Goal: Communication & Community: Answer question/provide support

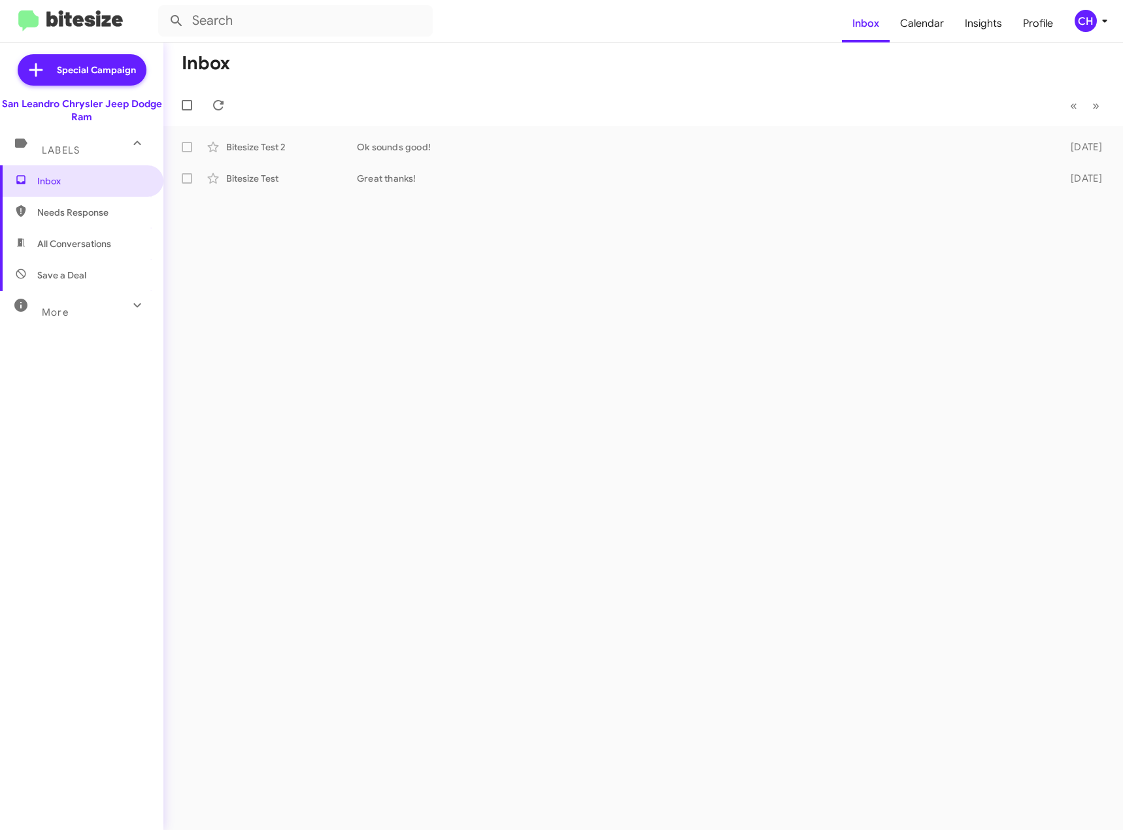
drag, startPoint x: 1088, startPoint y: 0, endPoint x: 946, endPoint y: 314, distance: 344.1
click at [946, 314] on div "Inbox « Previous » Next Bitesize Test 2 Ok sounds good! [DATE] Bitesize Test Gr…" at bounding box center [643, 436] width 960 height 788
click at [57, 12] on img at bounding box center [70, 21] width 105 height 22
click at [922, 357] on div "Inbox « Previous » Next Bitesize Test 2 Ok sounds good! [DATE] Bitesize Test Gr…" at bounding box center [643, 436] width 960 height 788
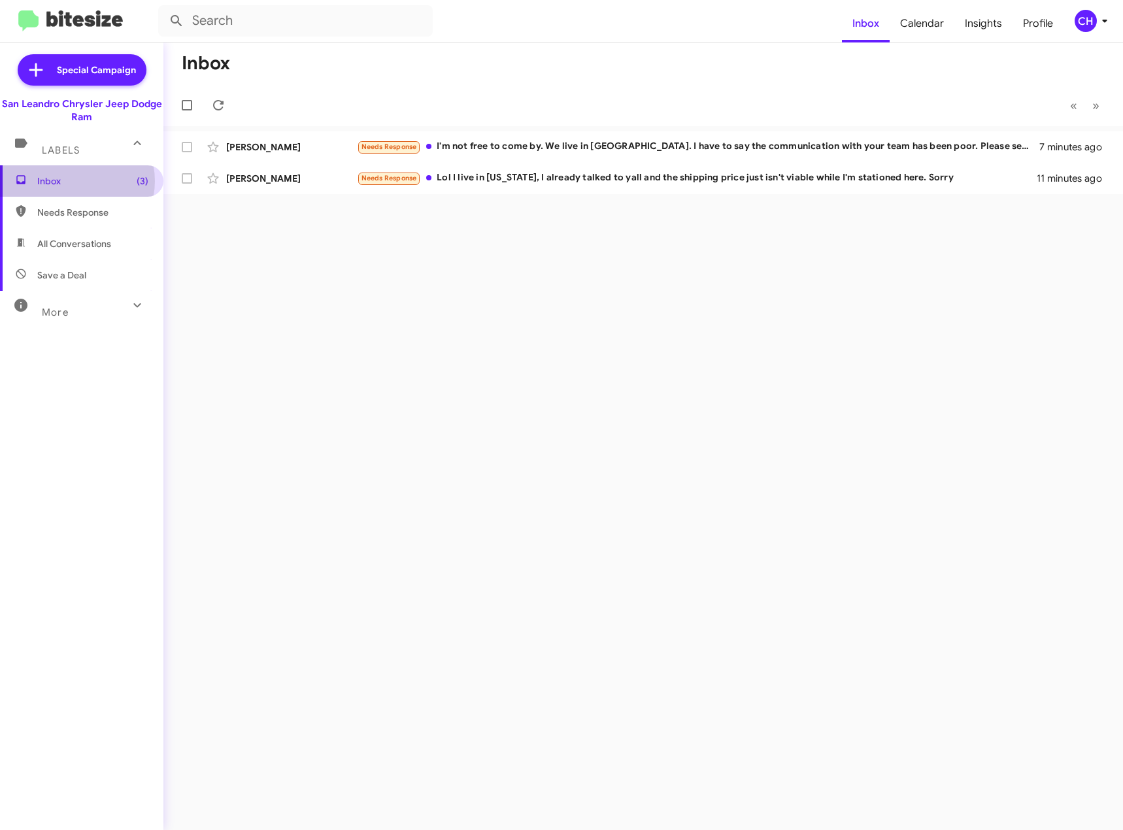
click at [75, 180] on span "Inbox (3)" at bounding box center [92, 181] width 111 height 13
click at [877, 24] on span "Inbox" at bounding box center [866, 24] width 48 height 38
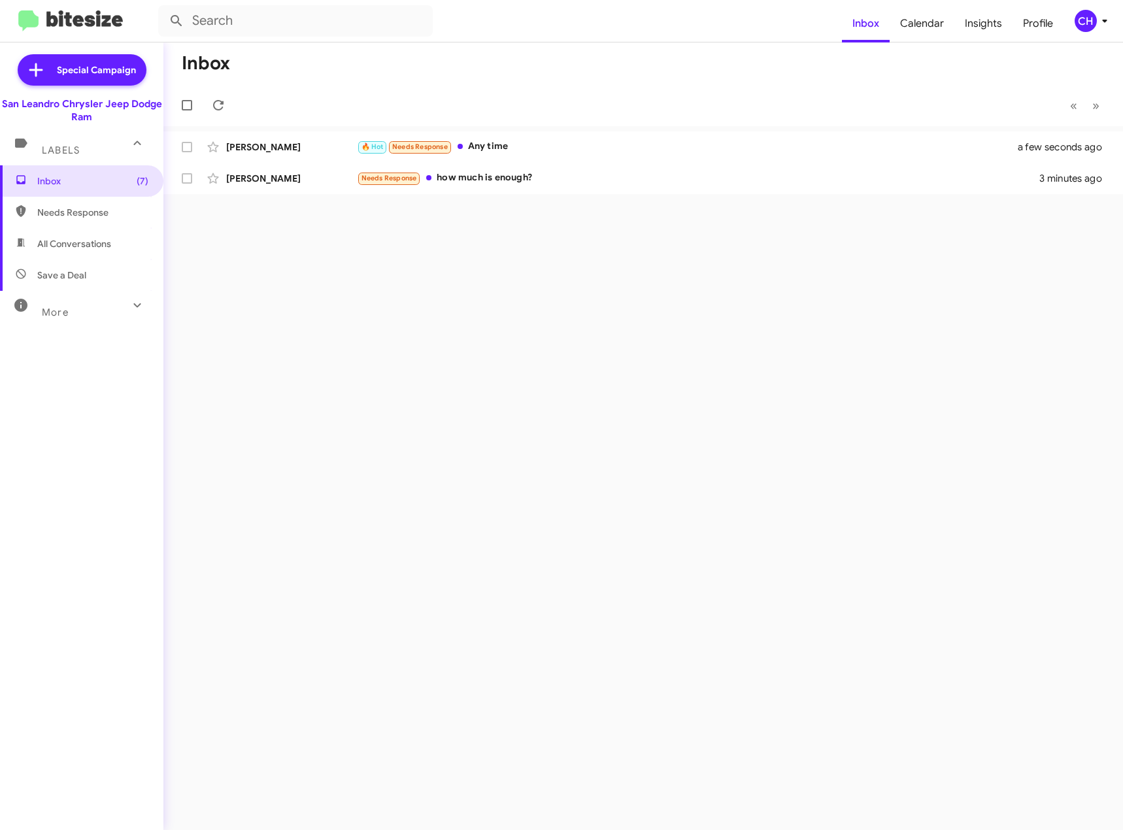
click at [46, 20] on img at bounding box center [70, 21] width 105 height 22
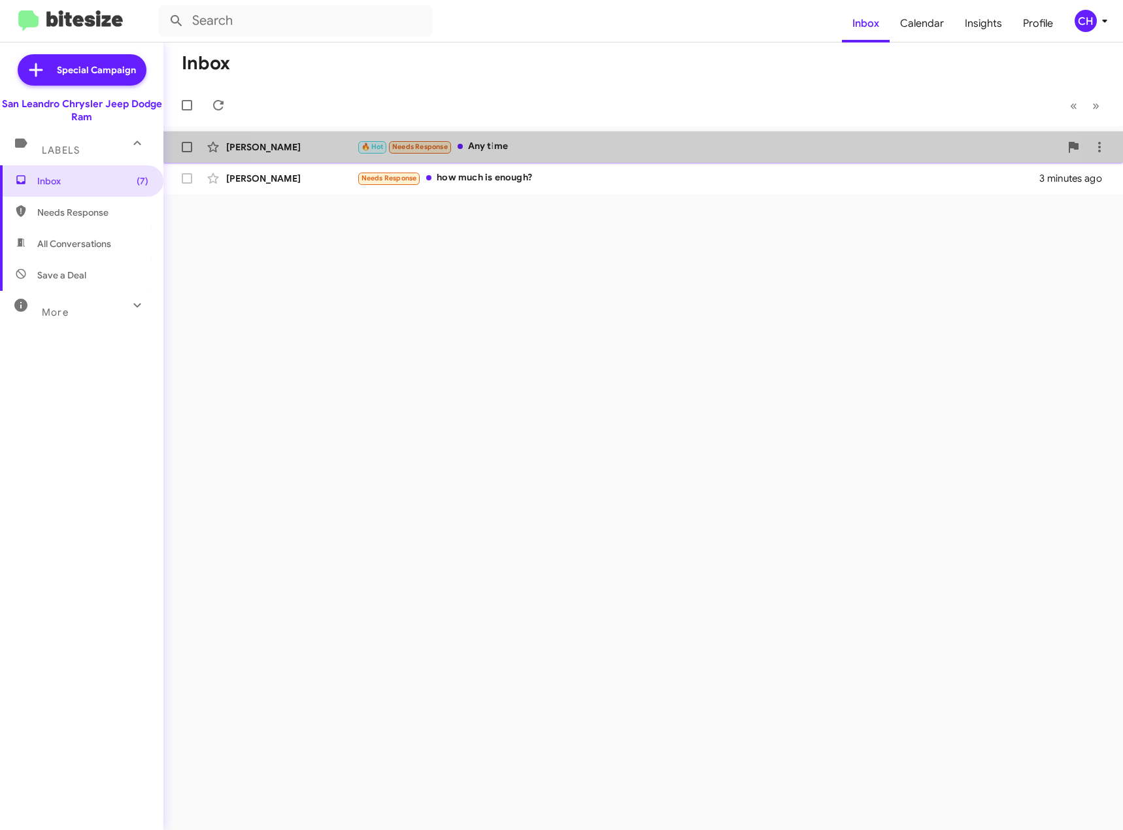
click at [604, 141] on div "🔥 Hot Needs Response Any time" at bounding box center [708, 146] width 703 height 15
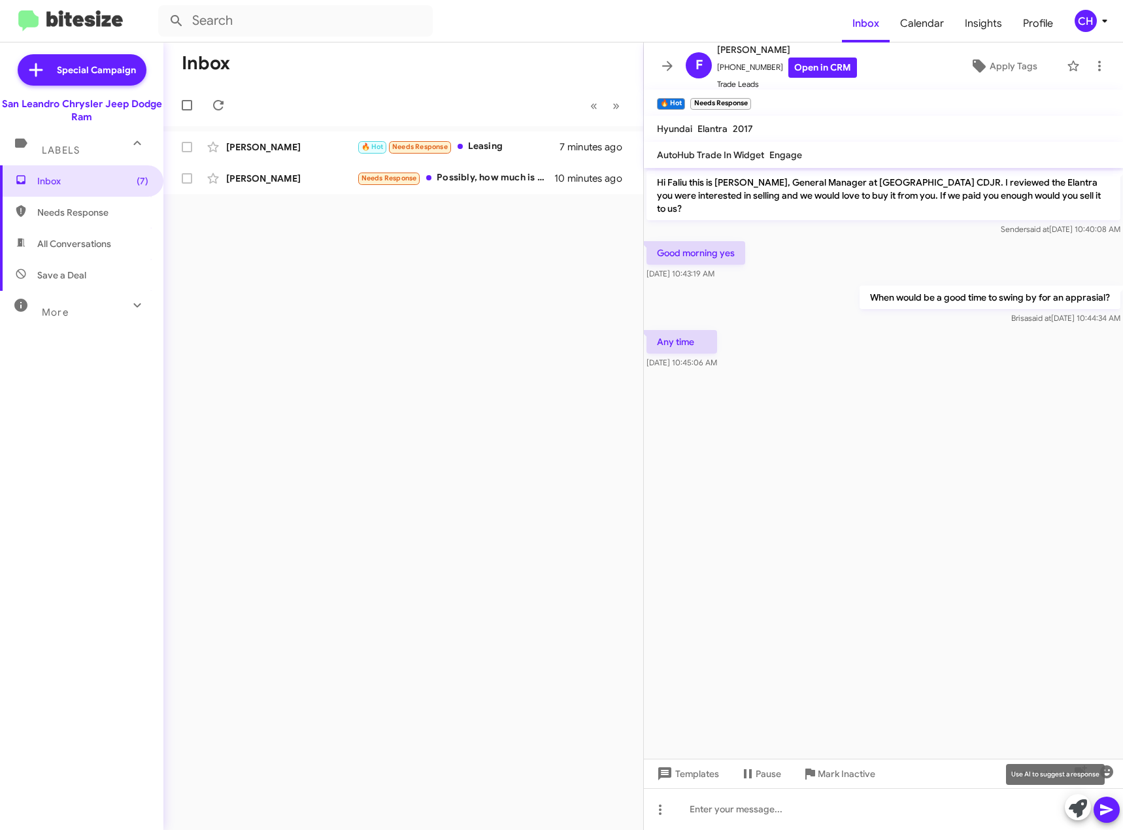
click at [1076, 813] on icon at bounding box center [1078, 808] width 18 height 18
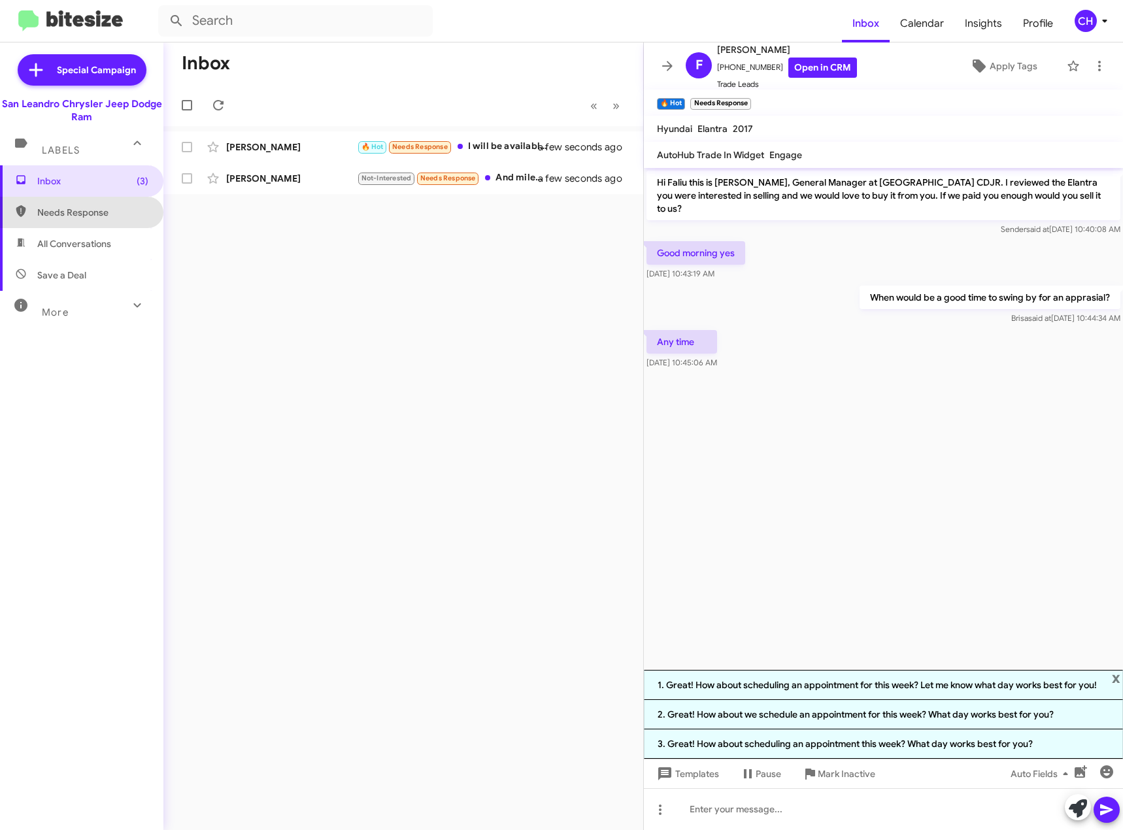
click at [95, 224] on span "Needs Response" at bounding box center [81, 212] width 163 height 31
type input "in:needs-response"
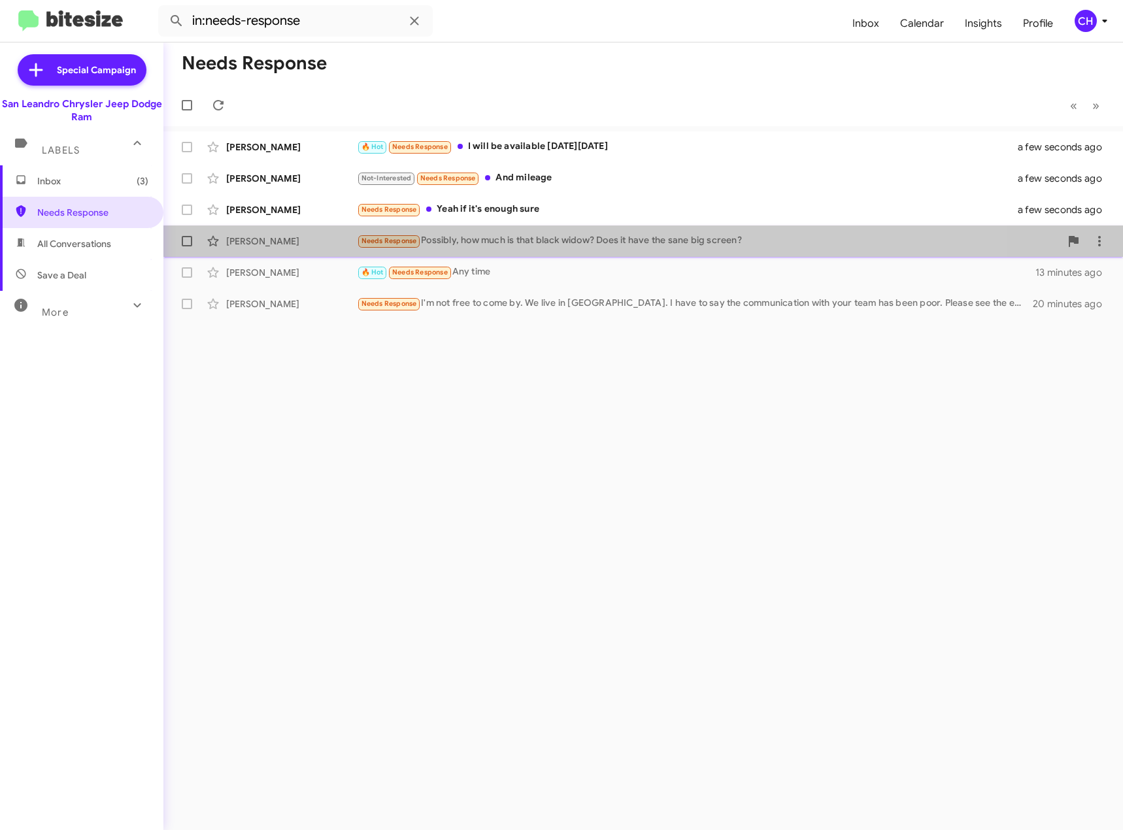
click at [567, 231] on div "Dwayne Byndloss Needs Response Possibly, how much is that black widow? Does it …" at bounding box center [643, 241] width 939 height 26
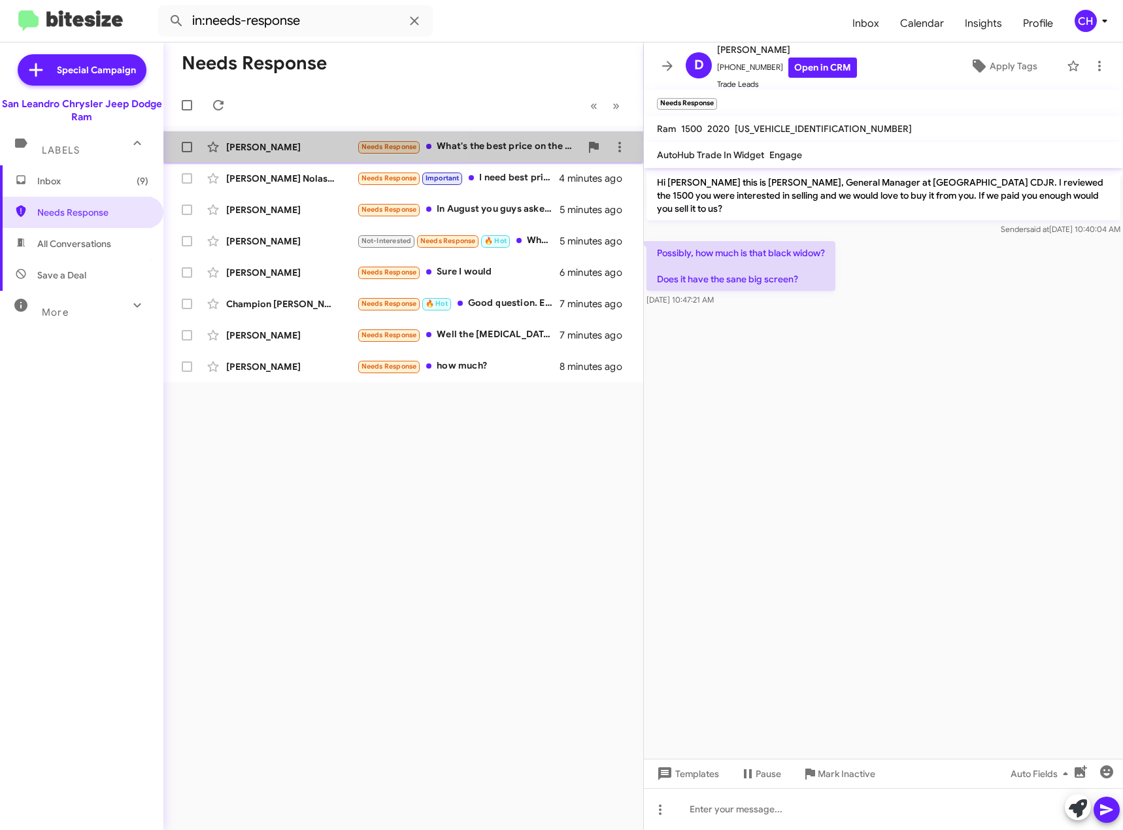
click at [307, 142] on div "[PERSON_NAME]" at bounding box center [291, 147] width 131 height 13
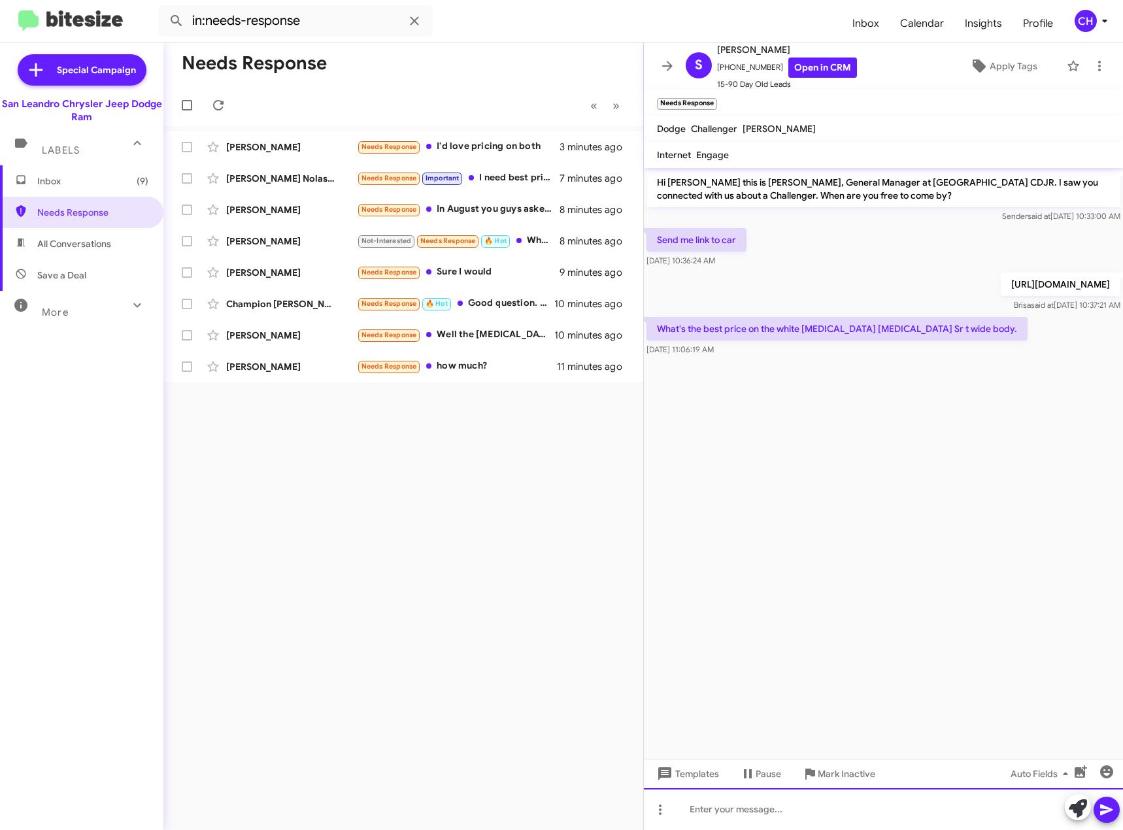
click at [732, 805] on div at bounding box center [883, 809] width 479 height 42
click at [1105, 812] on icon at bounding box center [1106, 810] width 12 height 11
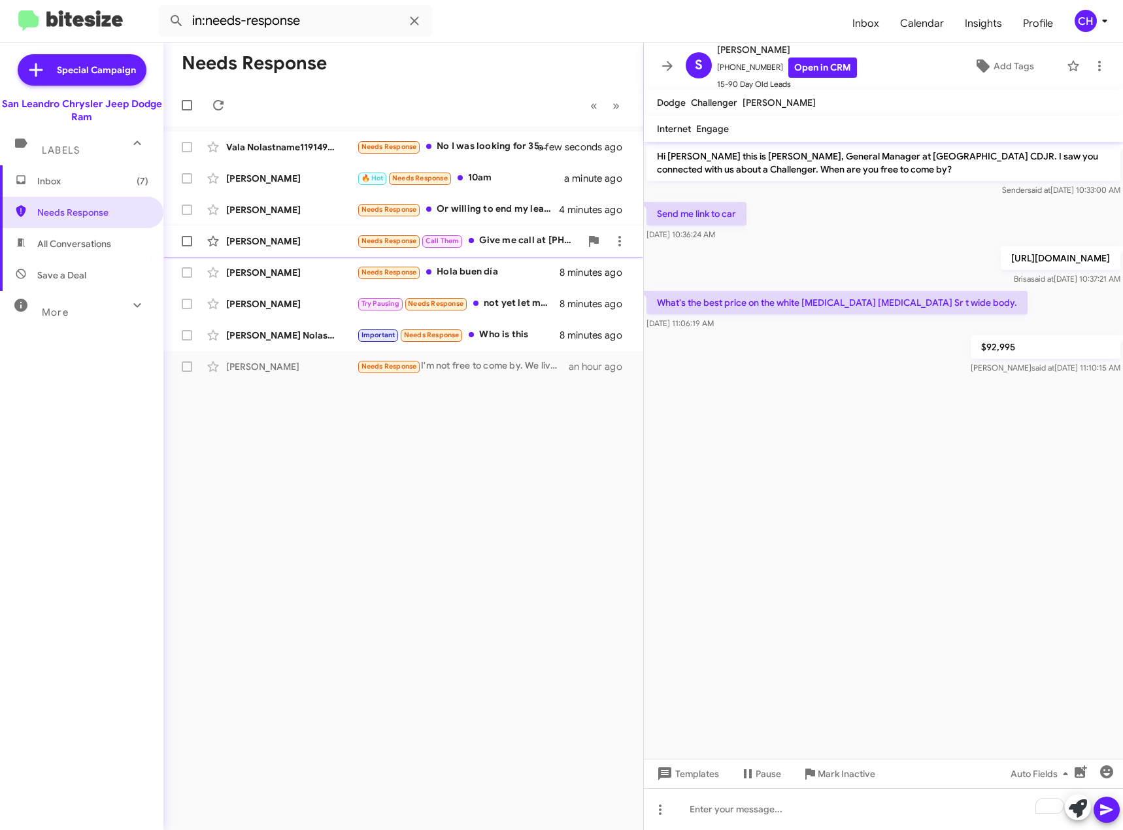
click at [531, 237] on div "Needs Response Call Them Give me call at 4083329498 to discuss further details" at bounding box center [469, 240] width 224 height 15
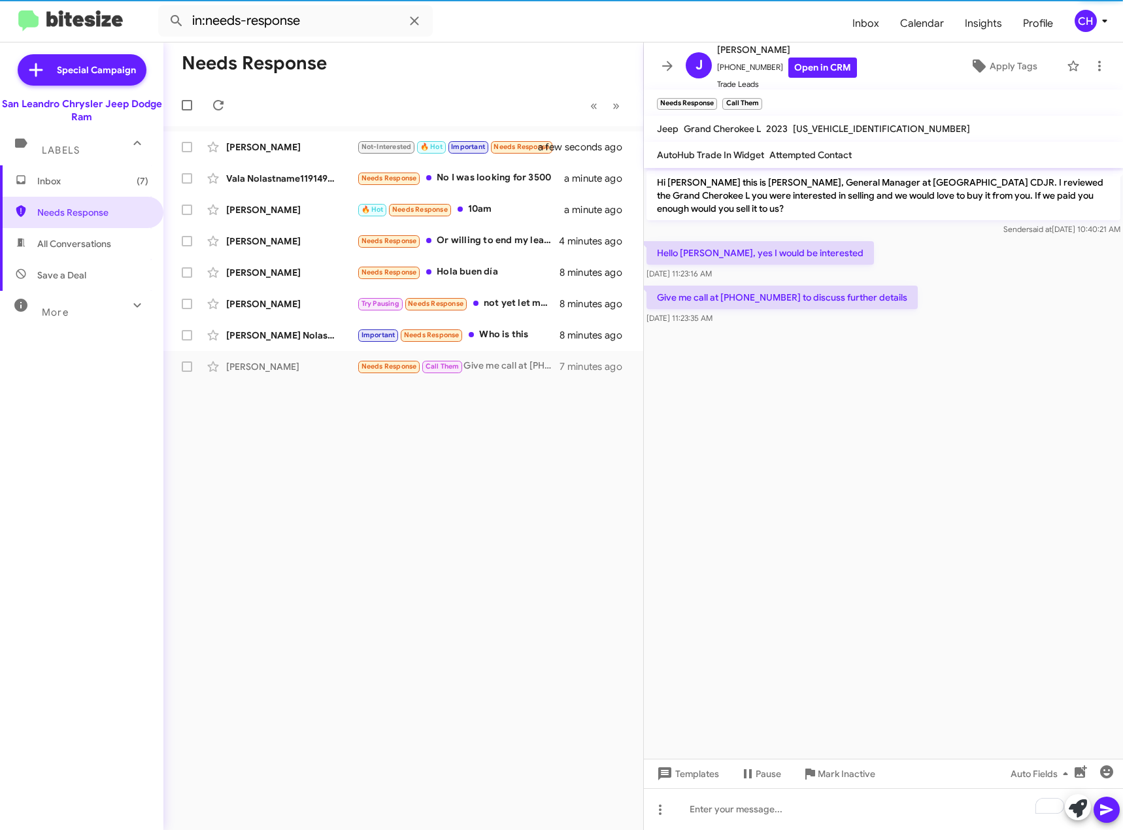
click at [825, 131] on span "1C4RJKAG1P8872453" at bounding box center [881, 129] width 177 height 12
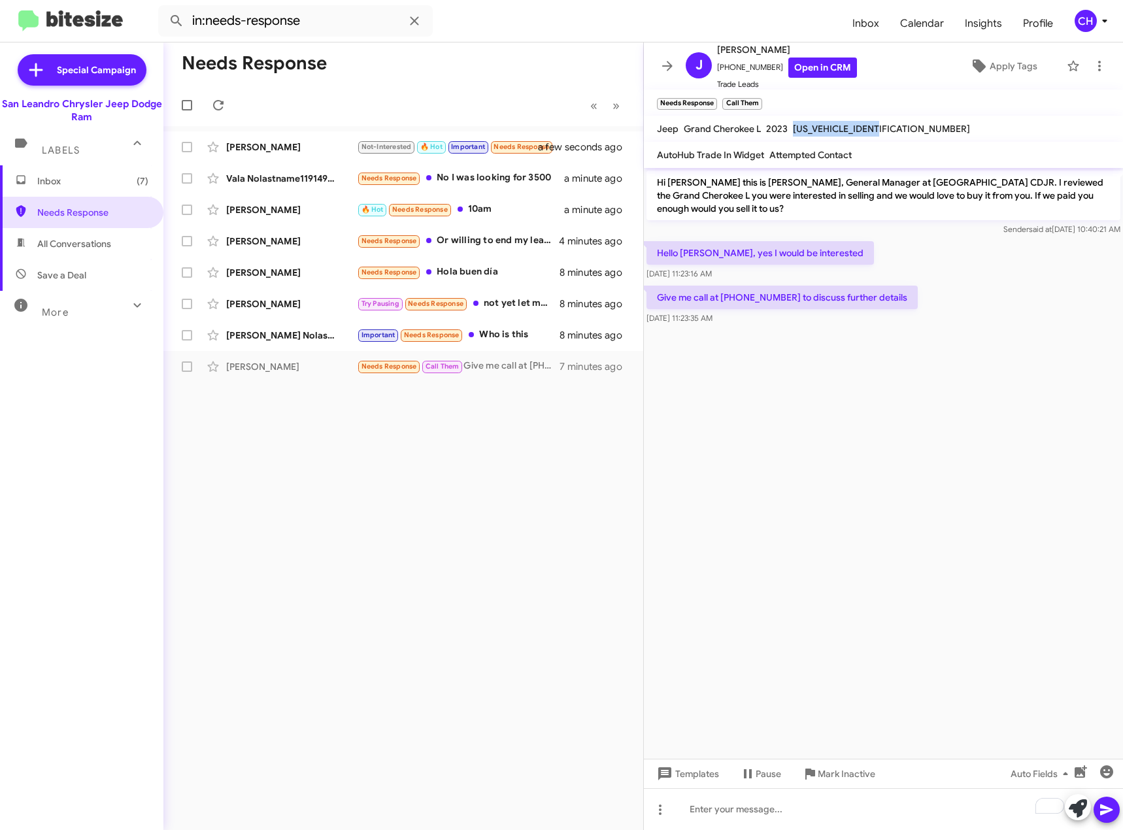
click at [825, 131] on span "1C4RJKAG1P8872453" at bounding box center [881, 129] width 177 height 12
copy span "1C4RJKAG1P8872453"
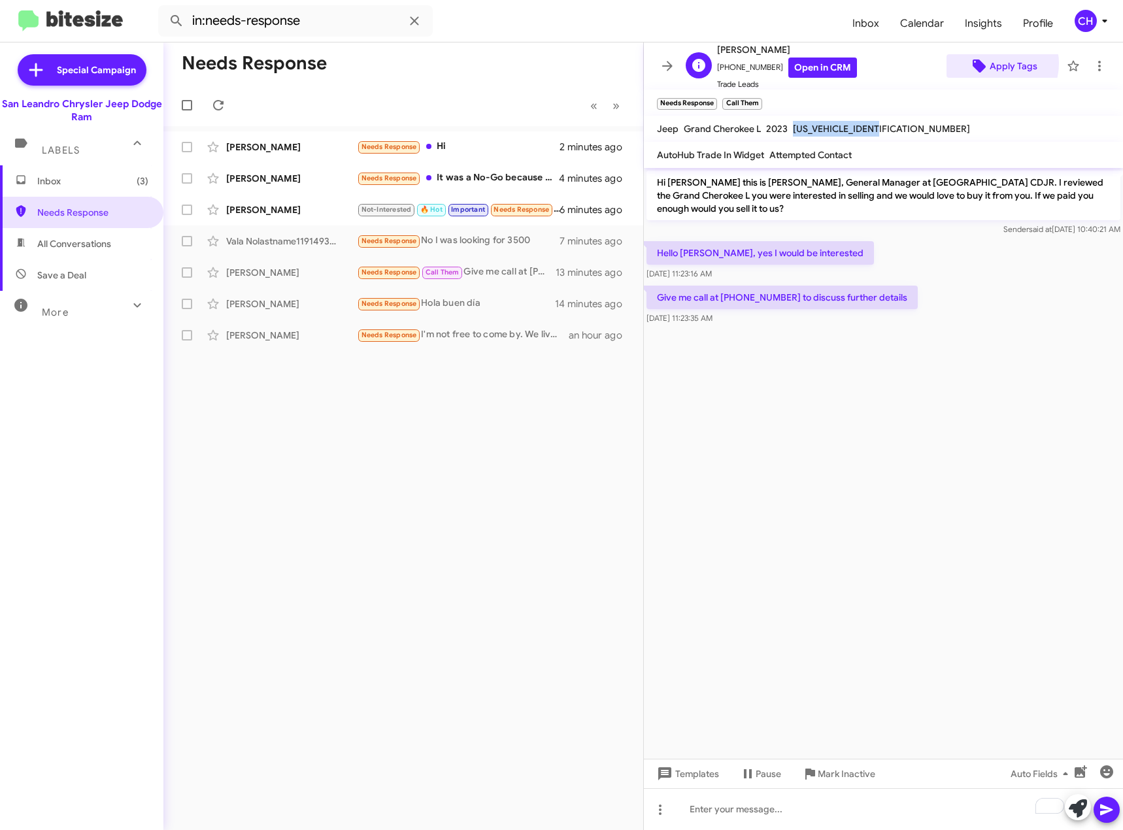
click at [990, 63] on span "Apply Tags" at bounding box center [1014, 66] width 48 height 24
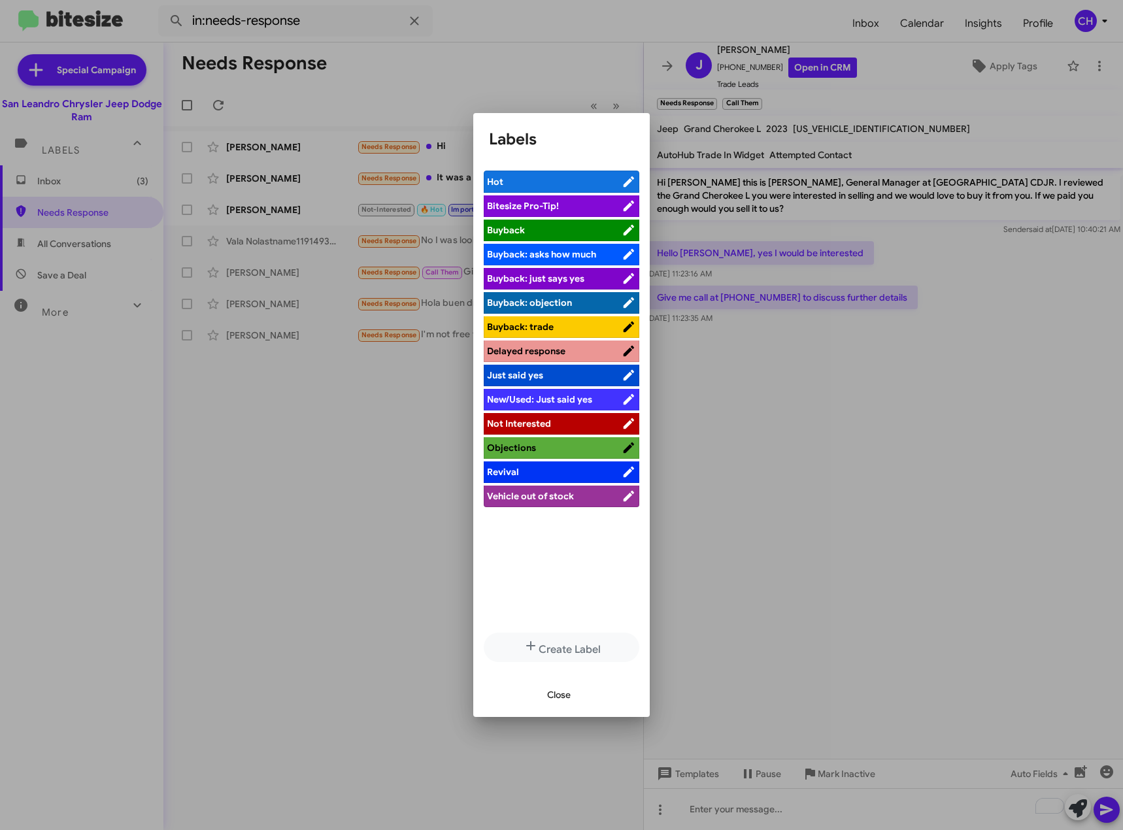
click at [1037, 59] on div at bounding box center [561, 415] width 1123 height 830
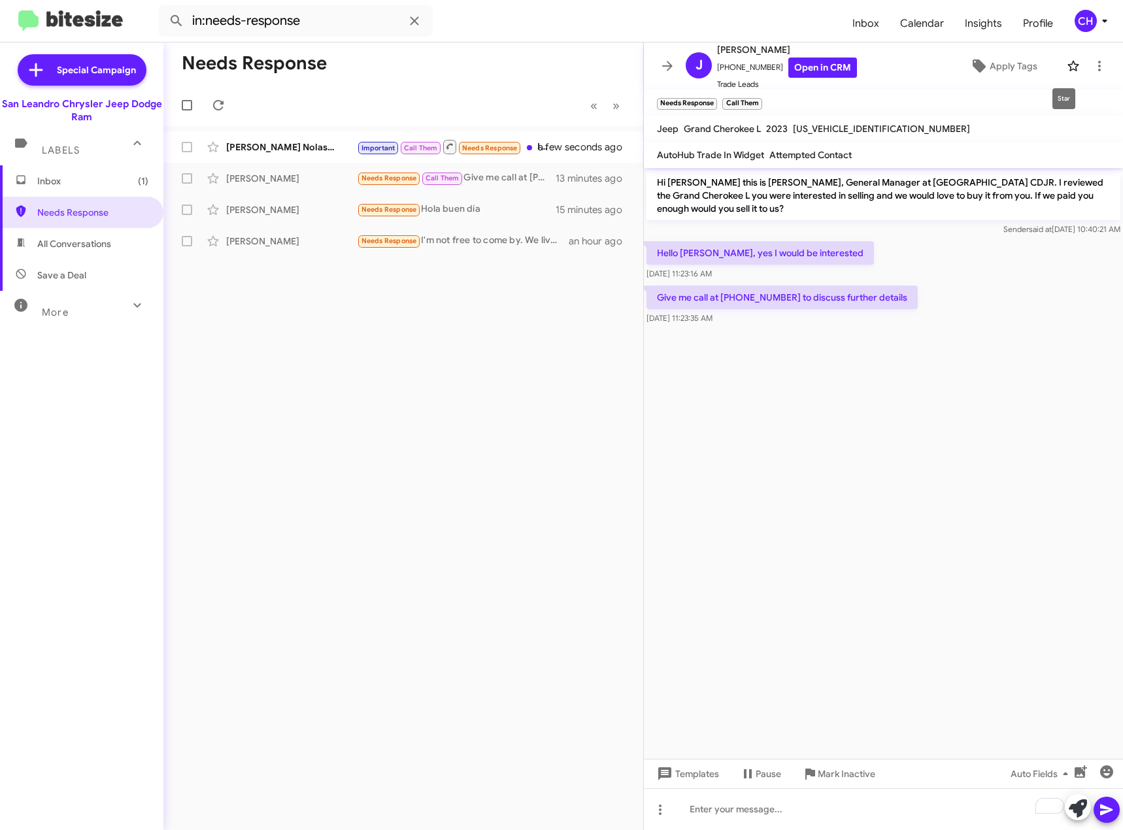
click at [1065, 73] on icon at bounding box center [1073, 66] width 16 height 16
click at [995, 65] on span "Apply Tags" at bounding box center [1014, 66] width 48 height 24
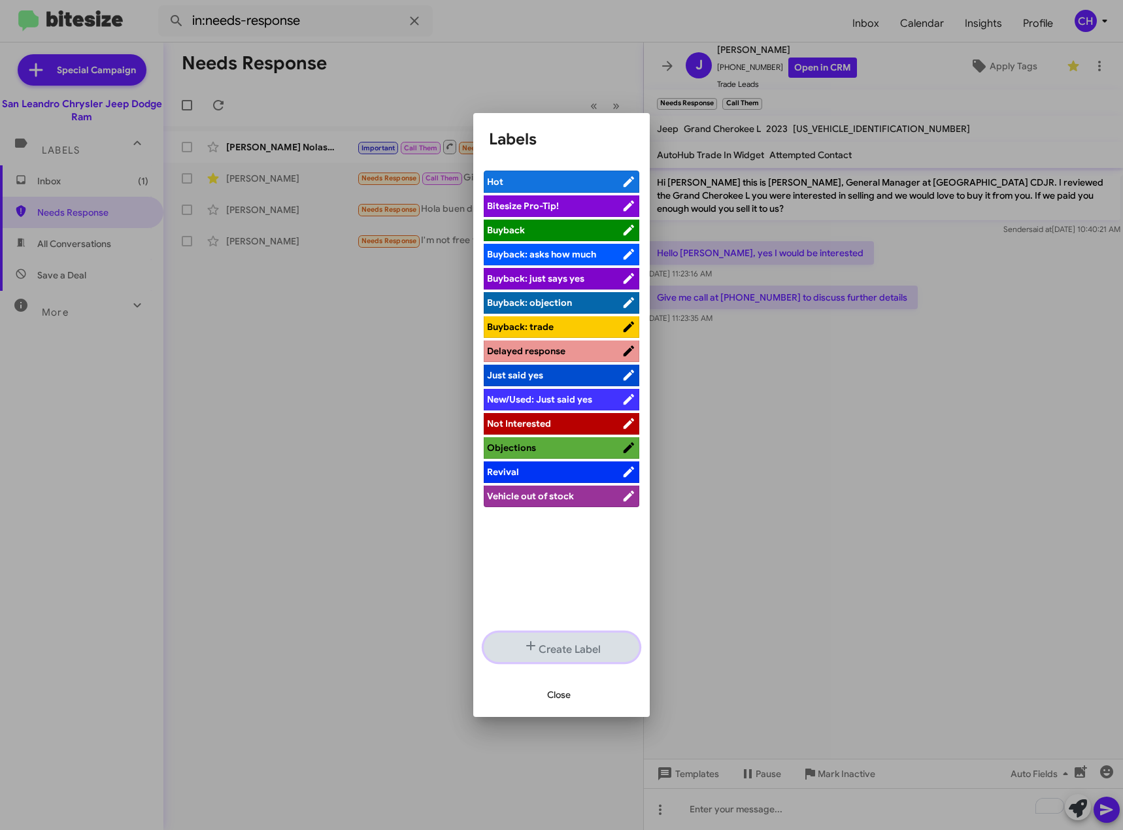
click at [567, 648] on button "Create Label" at bounding box center [562, 647] width 156 height 29
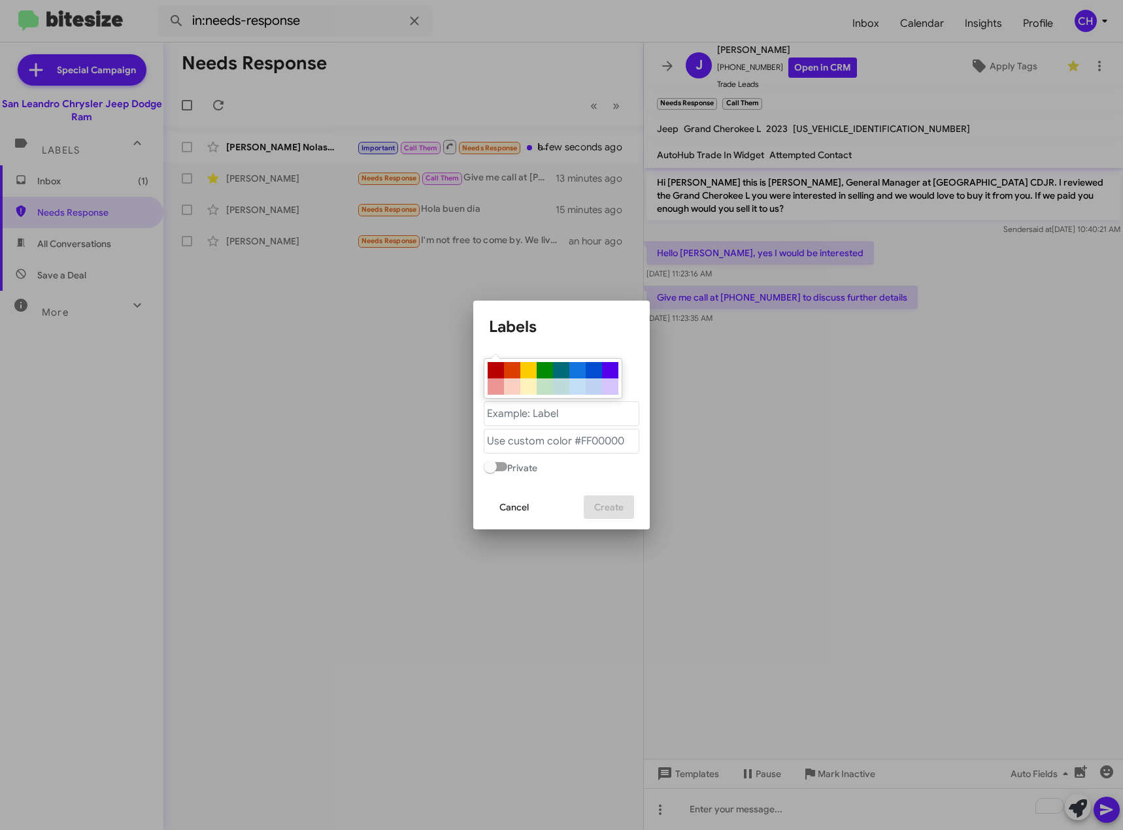
click at [543, 369] on div at bounding box center [545, 370] width 16 height 16
type "#008b02"
click at [547, 416] on "text" at bounding box center [562, 413] width 156 height 25
type "APT SET"
click at [611, 505] on span "Create" at bounding box center [608, 507] width 29 height 24
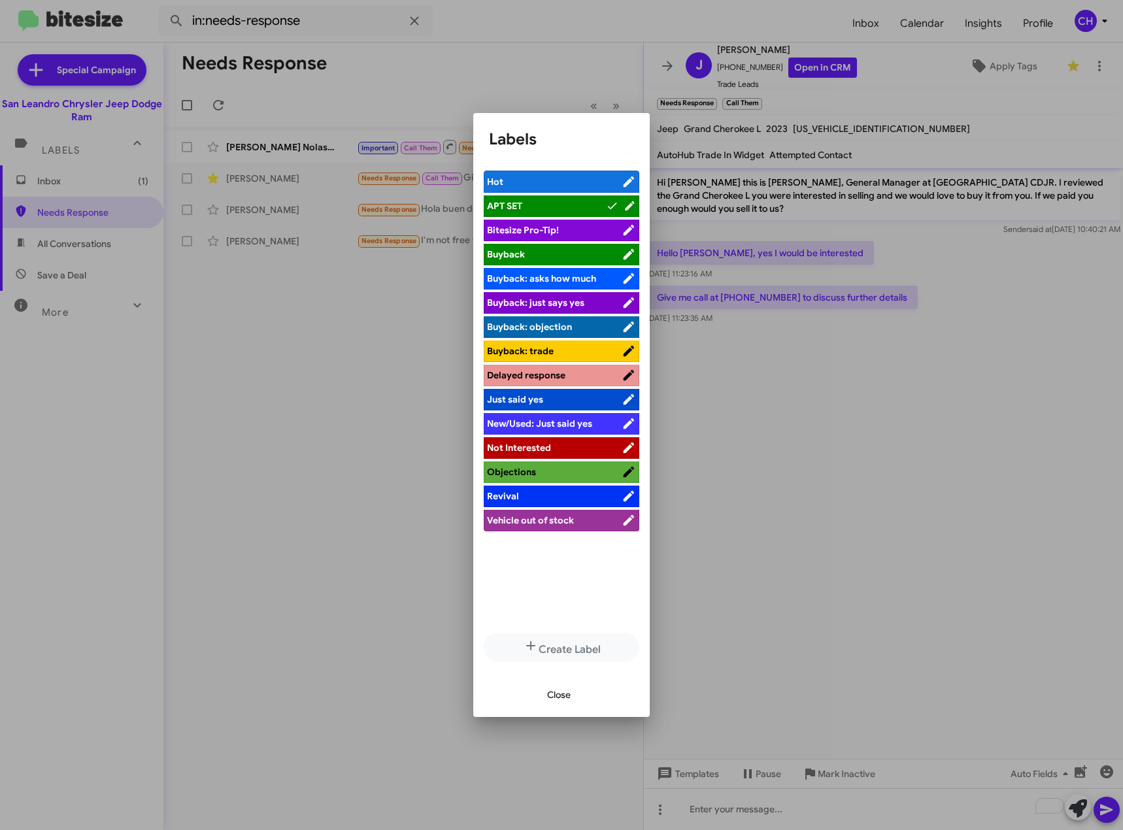
click at [572, 209] on span "APT SET" at bounding box center [546, 205] width 119 height 13
click at [584, 202] on span "APT SET" at bounding box center [554, 205] width 135 height 13
click at [1069, 467] on div at bounding box center [561, 415] width 1123 height 830
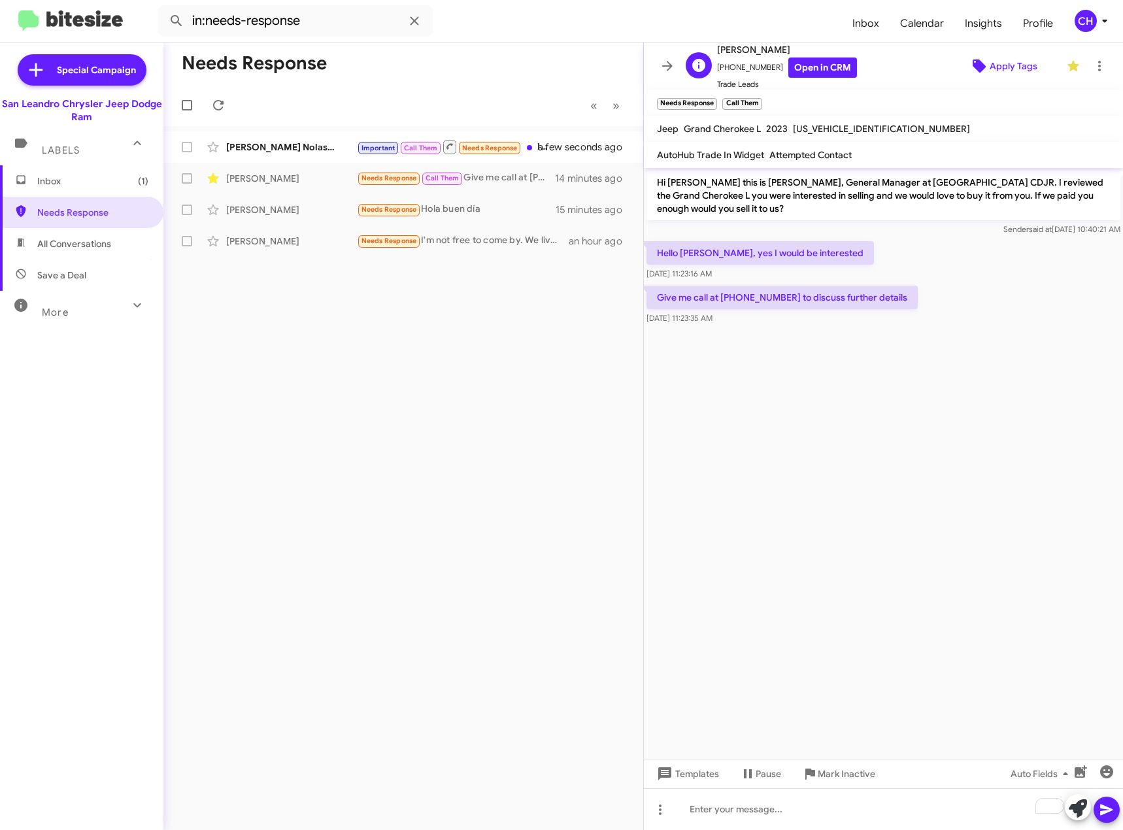
click at [1016, 61] on span "Apply Tags" at bounding box center [1014, 66] width 48 height 24
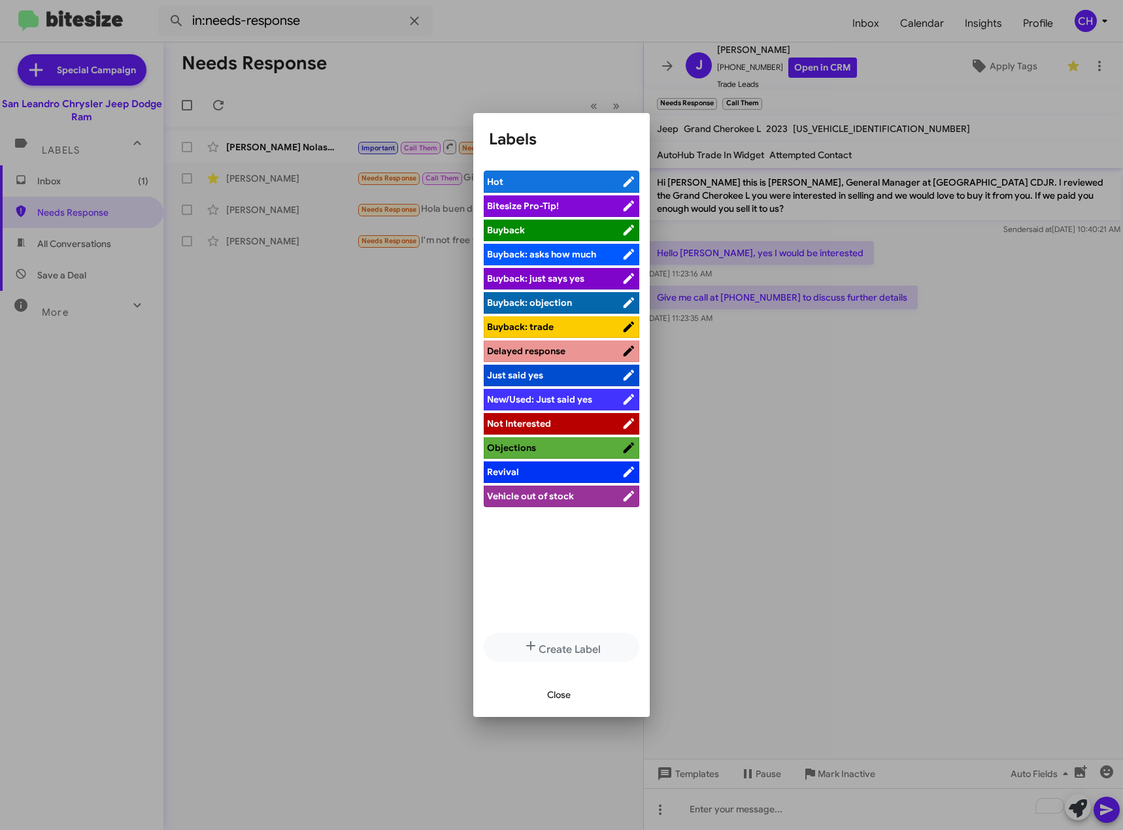
click at [572, 235] on span "Buyback" at bounding box center [554, 230] width 135 height 13
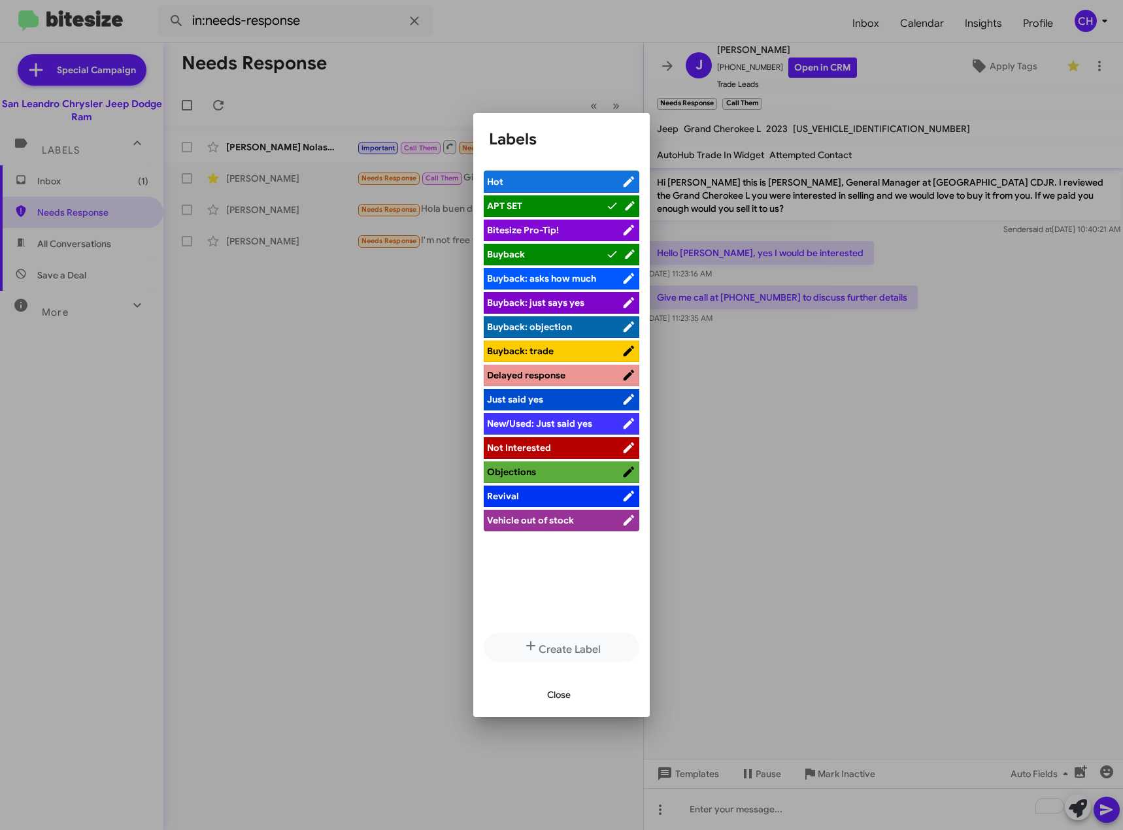
click at [606, 250] on icon at bounding box center [612, 254] width 12 height 16
click at [758, 598] on div at bounding box center [561, 415] width 1123 height 830
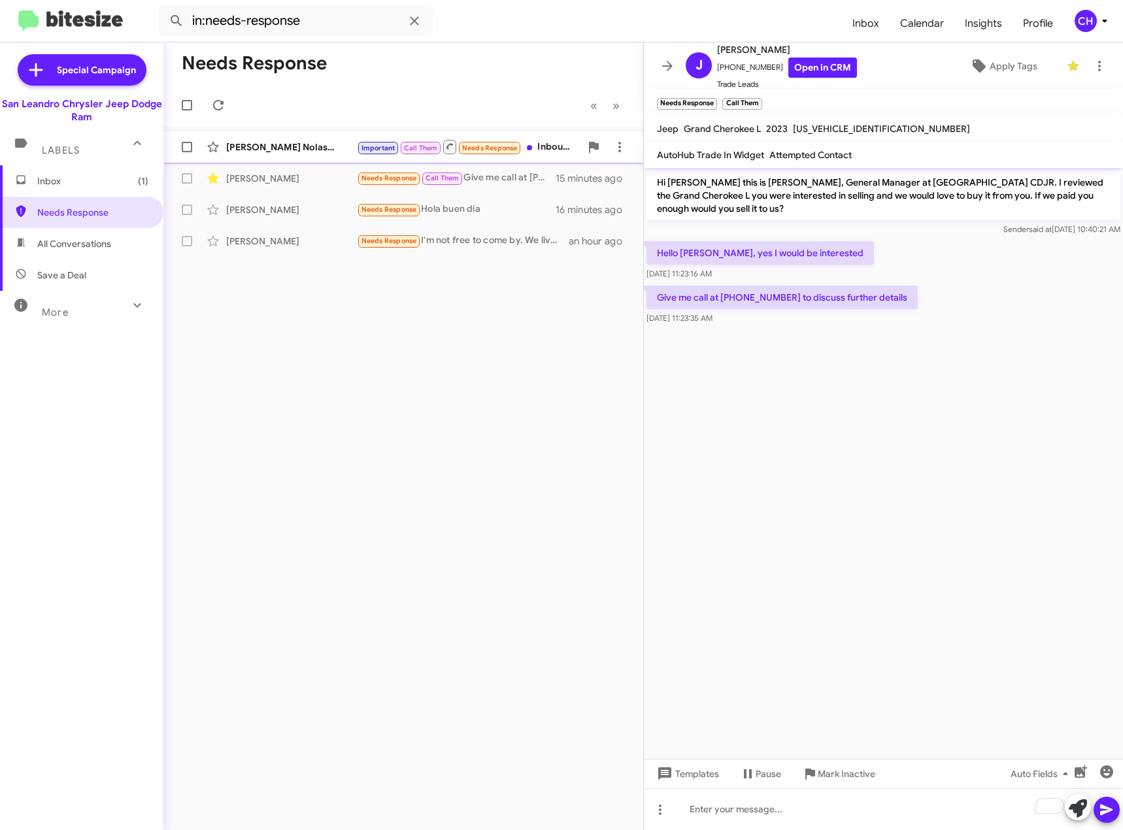
click at [269, 145] on div "Matt Nolastname120289962" at bounding box center [291, 147] width 131 height 13
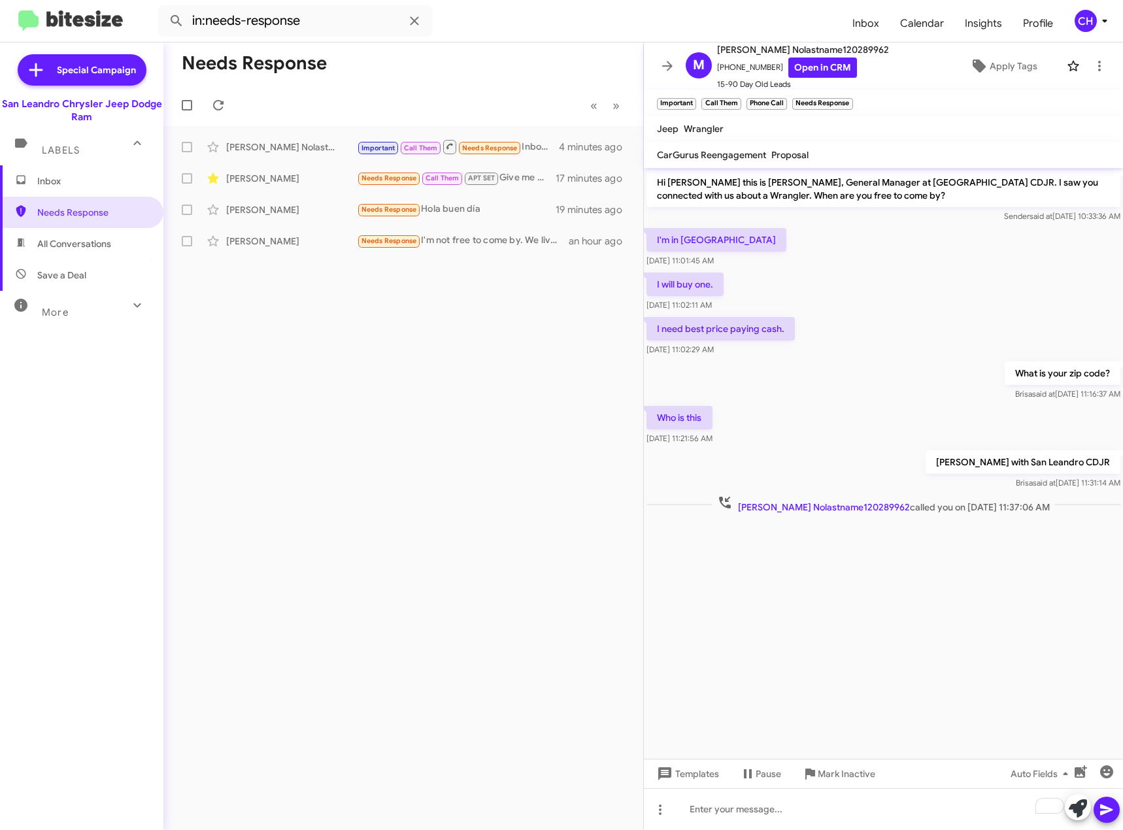
click at [356, 348] on div "Needs Response « Previous » Next Matt Nolastname120289962 Important Call Them N…" at bounding box center [403, 436] width 480 height 788
click at [271, 204] on div "Samuel Flores" at bounding box center [291, 209] width 131 height 13
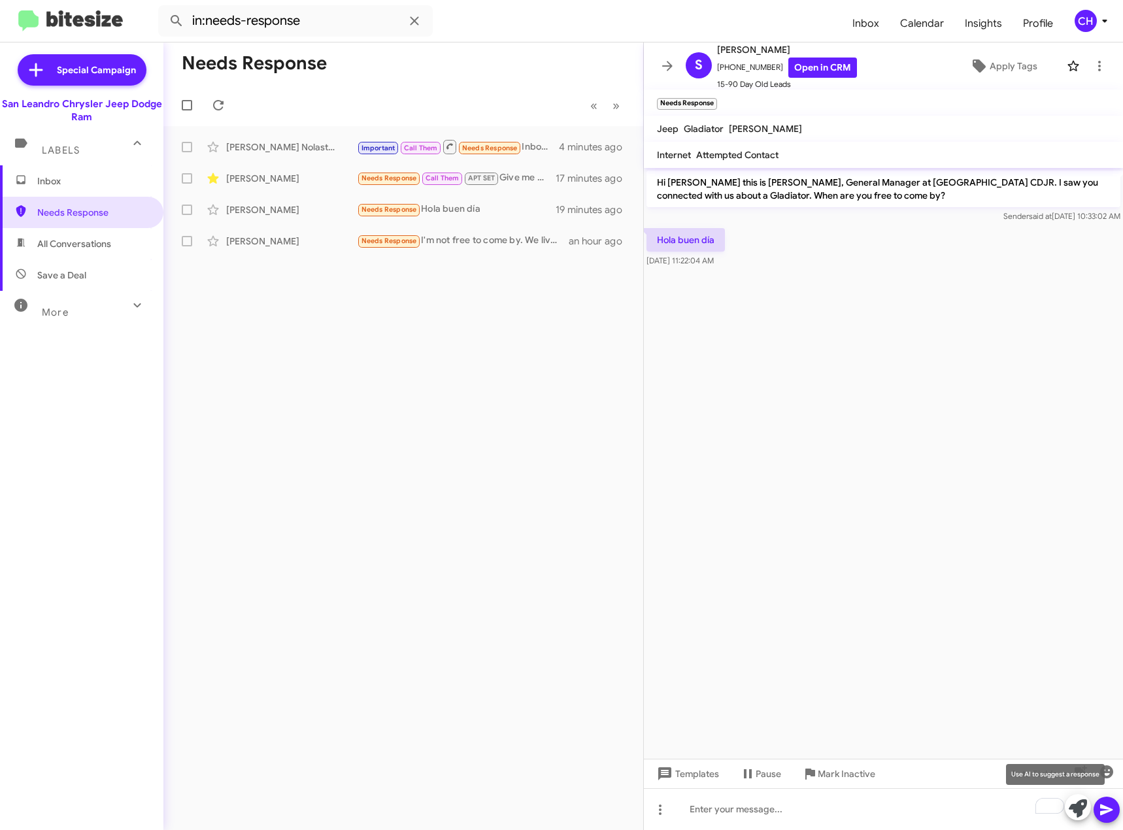
click at [1082, 805] on icon at bounding box center [1078, 808] width 18 height 18
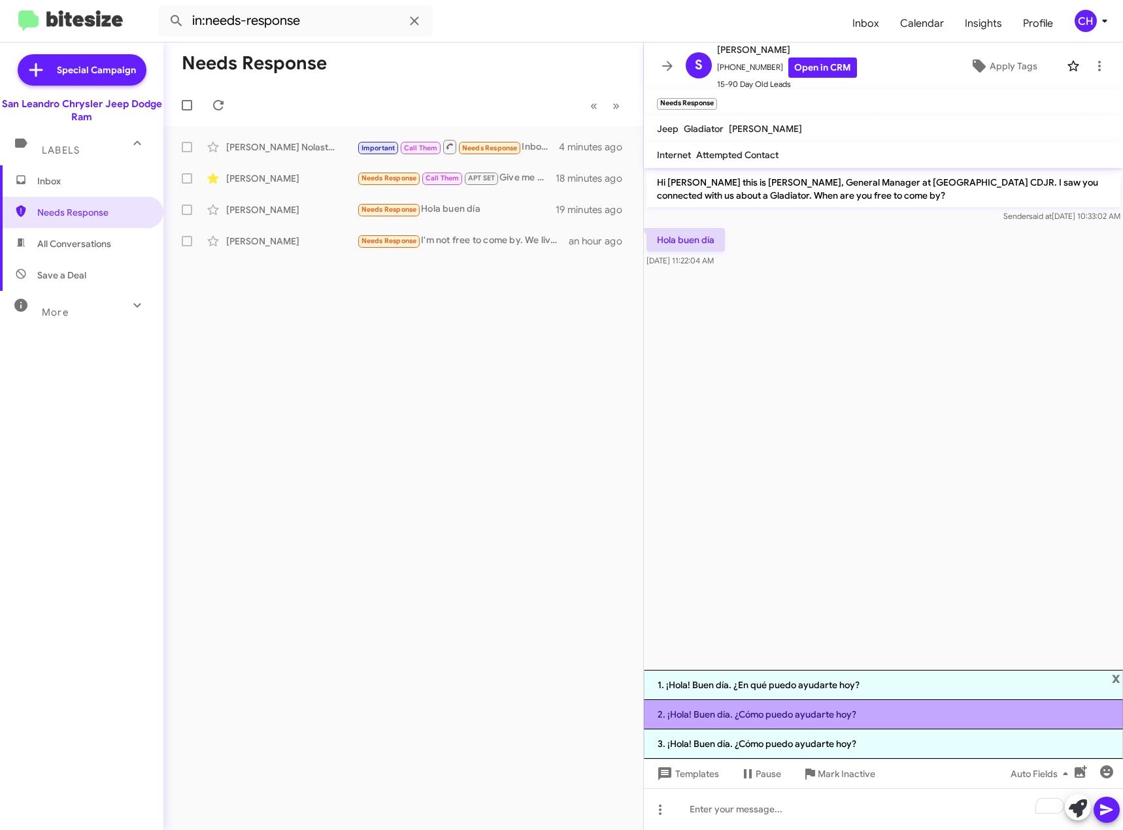
click at [919, 710] on li "2. ¡Hola! Buen día. ¿Cómo puedo ayudarte hoy?" at bounding box center [883, 714] width 479 height 29
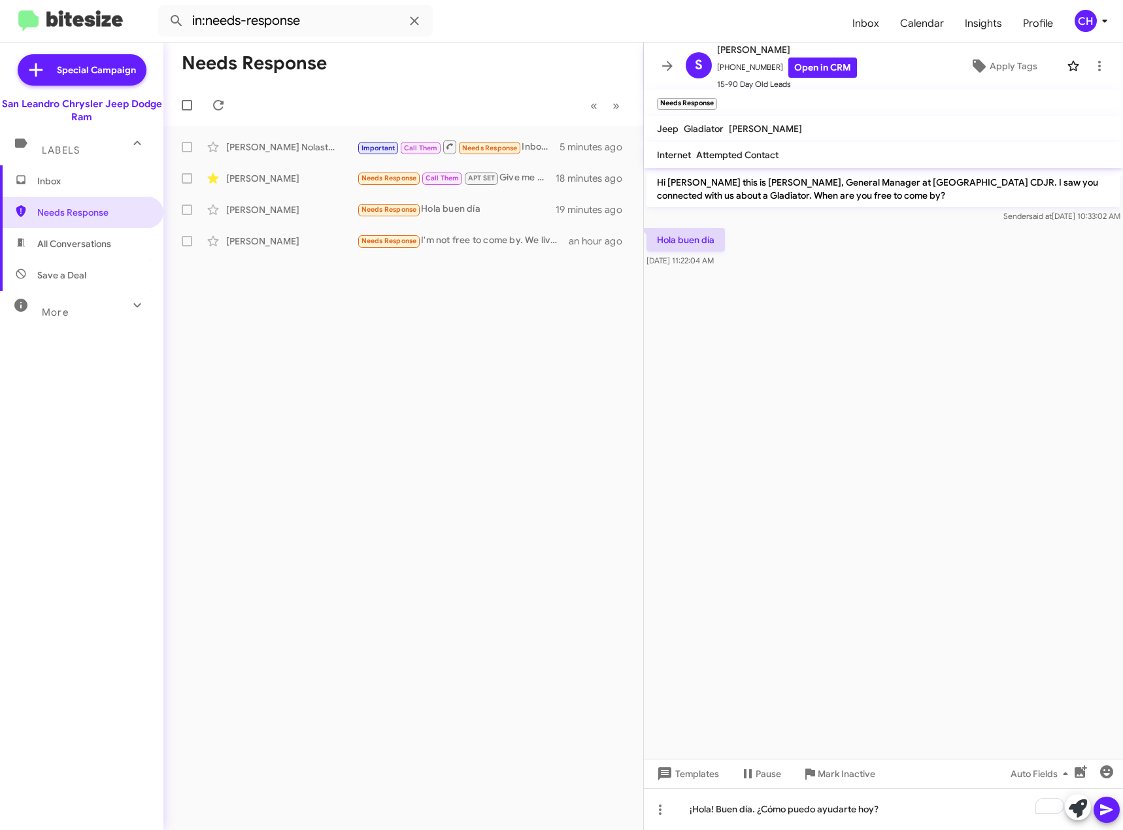
click at [1110, 809] on icon at bounding box center [1106, 810] width 12 height 11
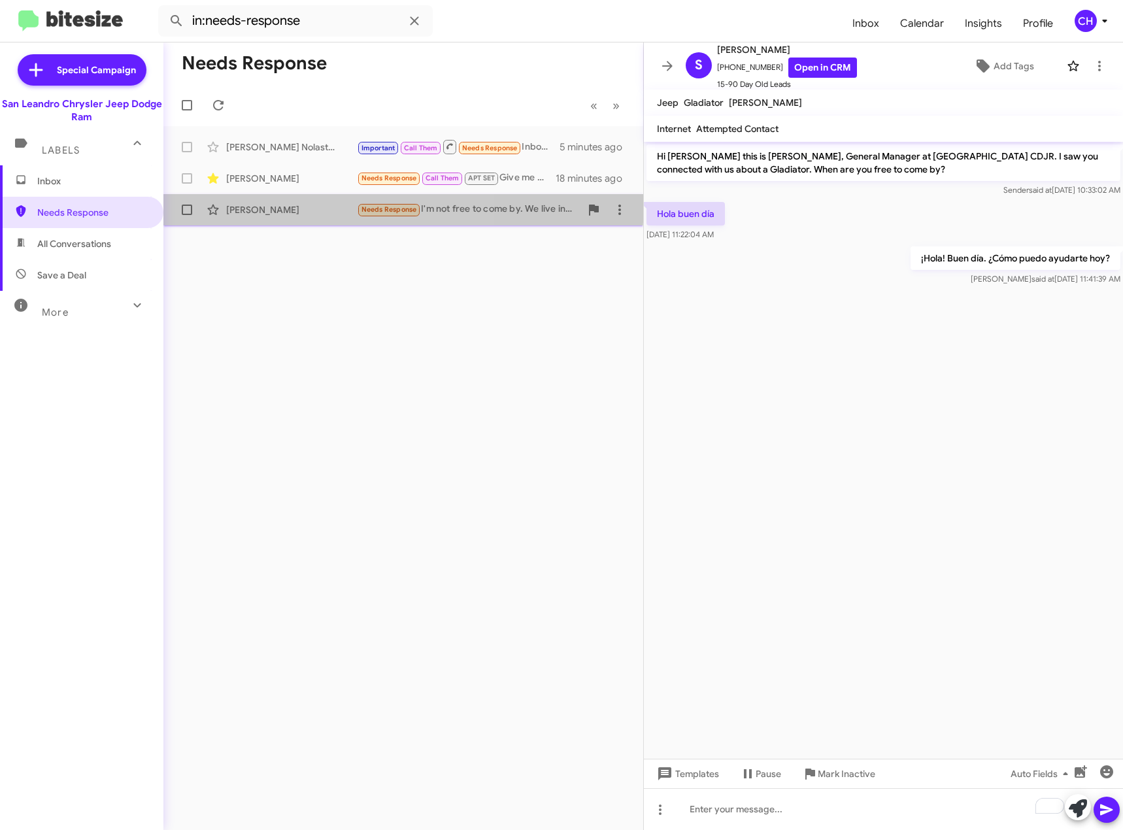
click at [320, 202] on div "Carli Crosson Needs Response I'm not free to come by. We live in Petaluma. I ha…" at bounding box center [403, 210] width 459 height 26
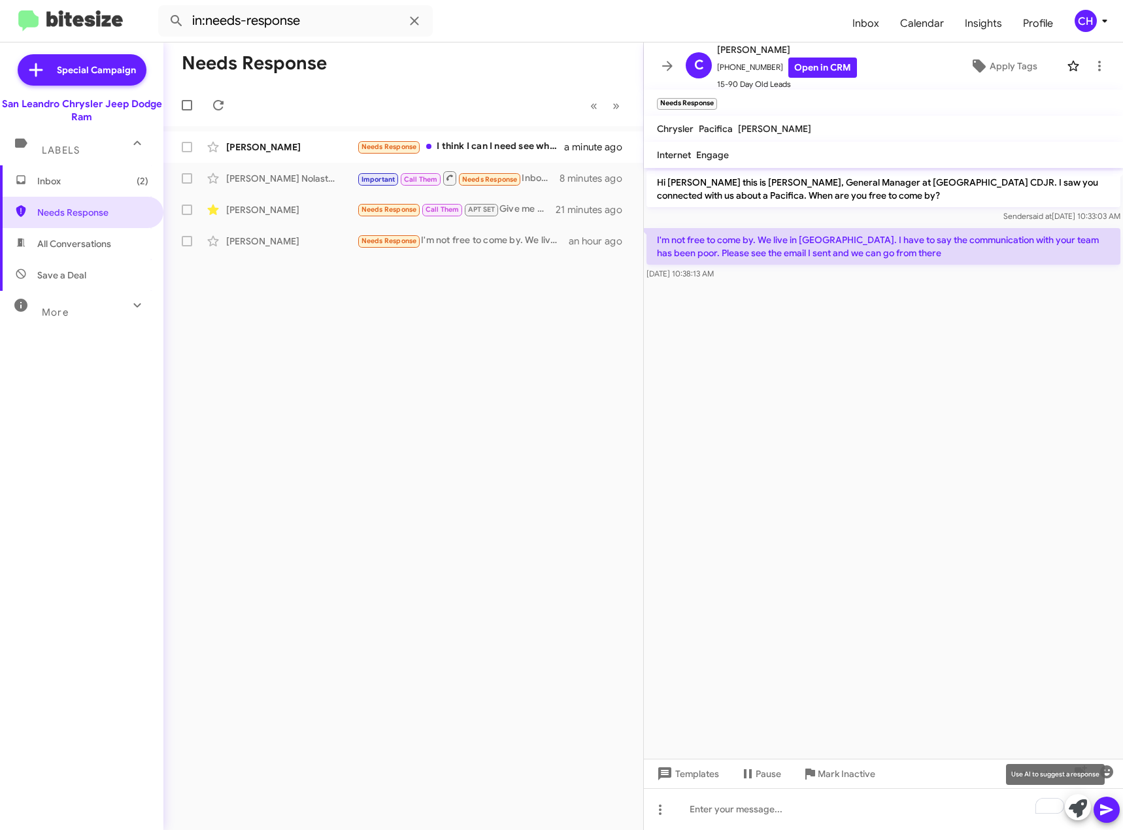
click at [1077, 819] on span at bounding box center [1078, 808] width 18 height 29
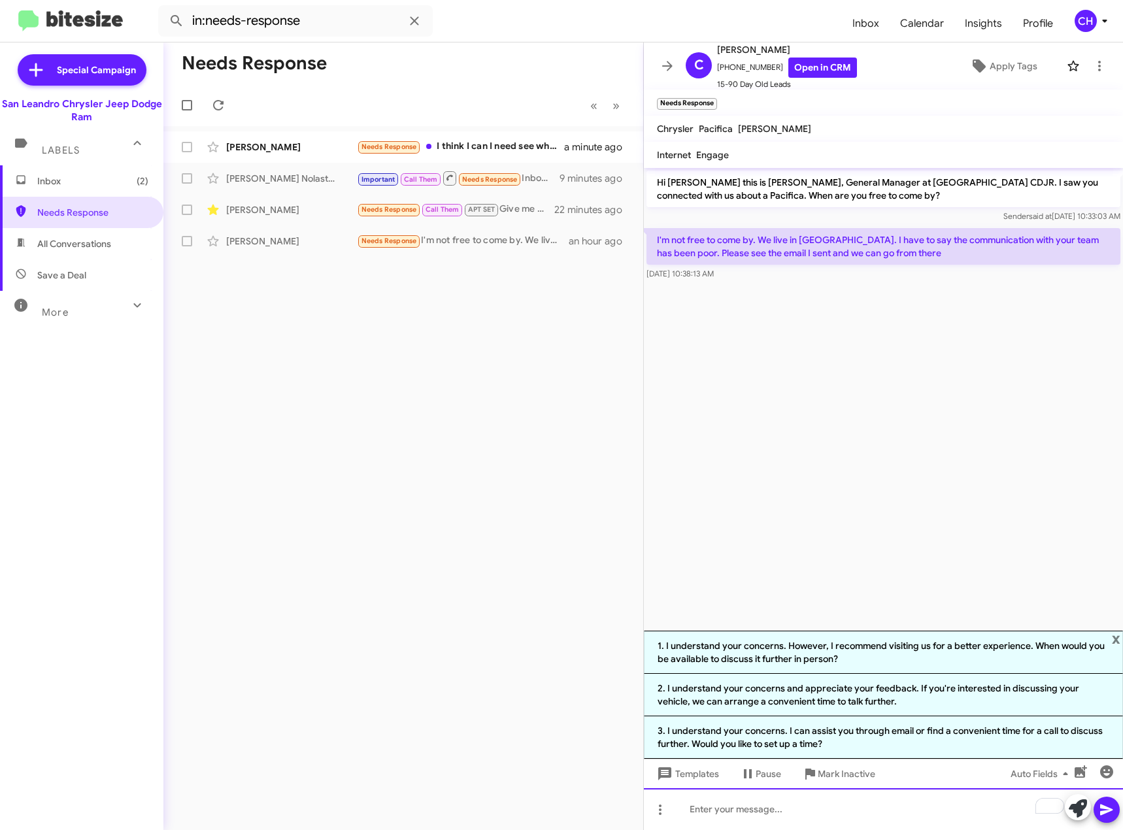
click at [763, 816] on div "To enrich screen reader interactions, please activate Accessibility in Grammarl…" at bounding box center [883, 809] width 479 height 42
click at [773, 809] on div "Sorry for the Poor comunication." at bounding box center [883, 809] width 479 height 42
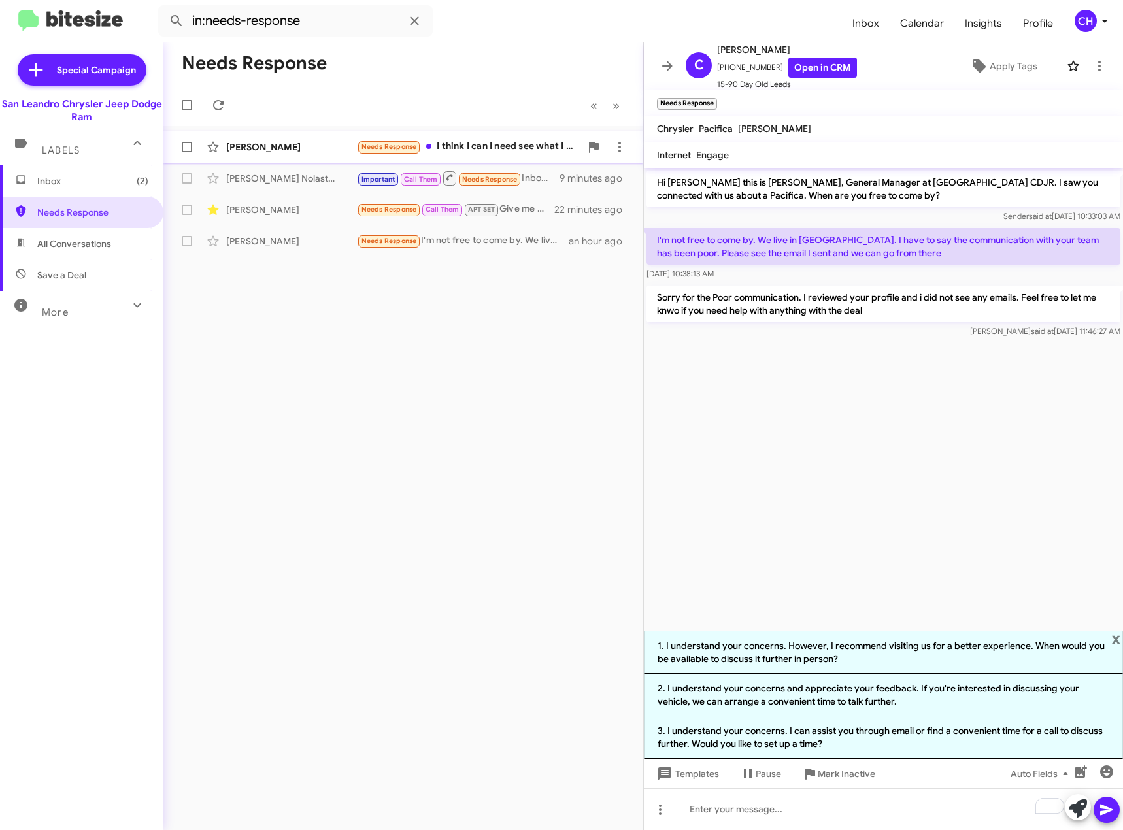
click at [285, 144] on div "Anthony Campbell" at bounding box center [291, 147] width 131 height 13
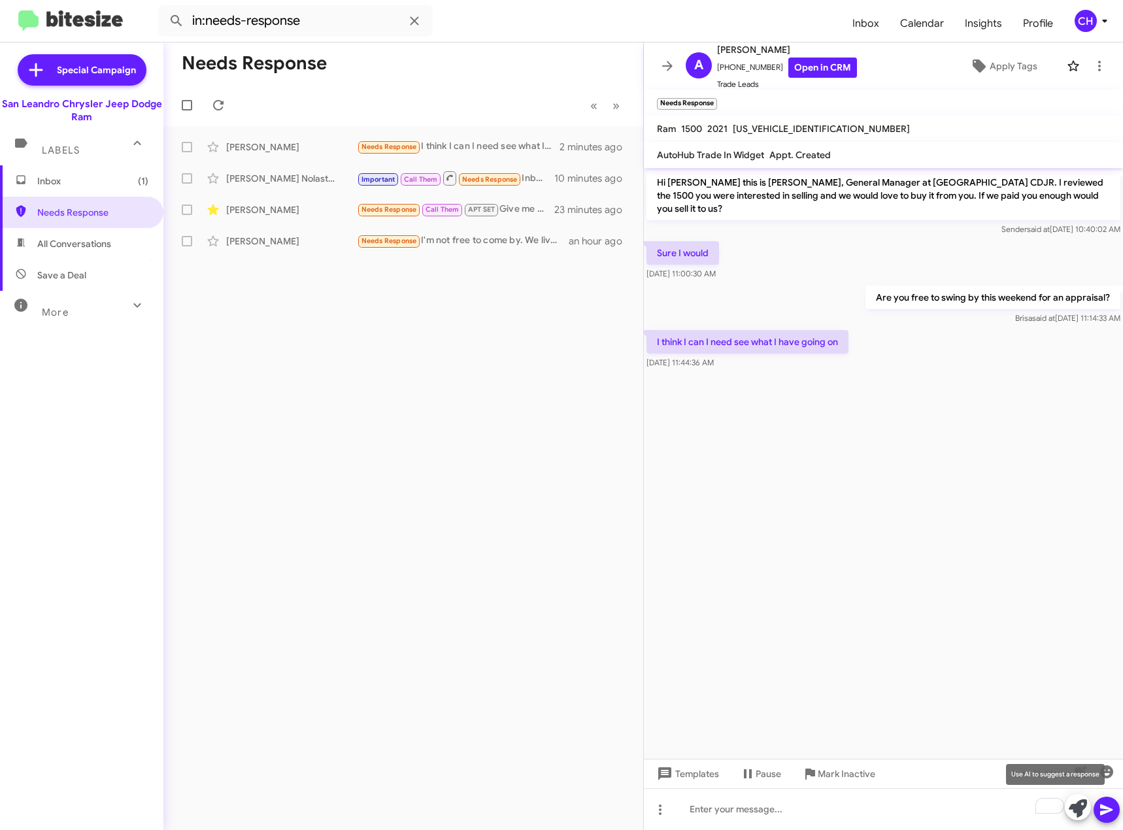
click at [1082, 805] on icon at bounding box center [1078, 808] width 18 height 18
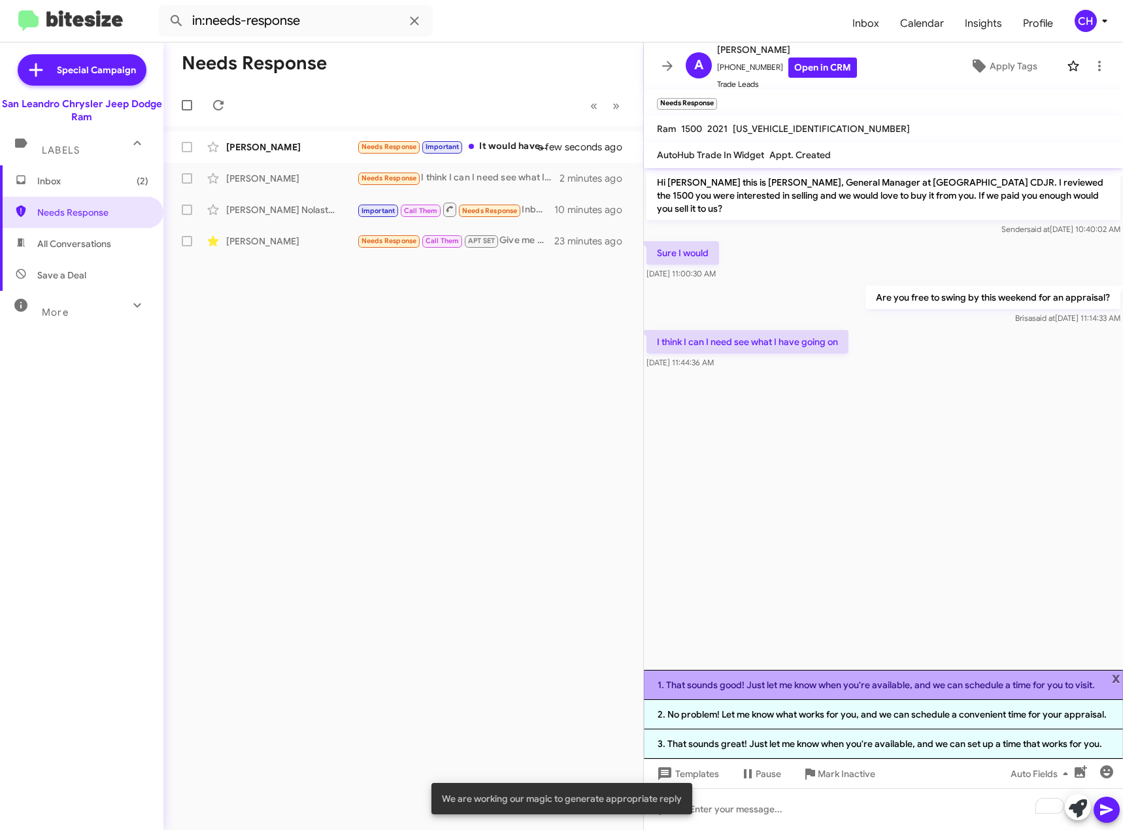
click at [876, 687] on li "1. That sounds good! Just let me know when you're available, and we can schedul…" at bounding box center [883, 685] width 479 height 30
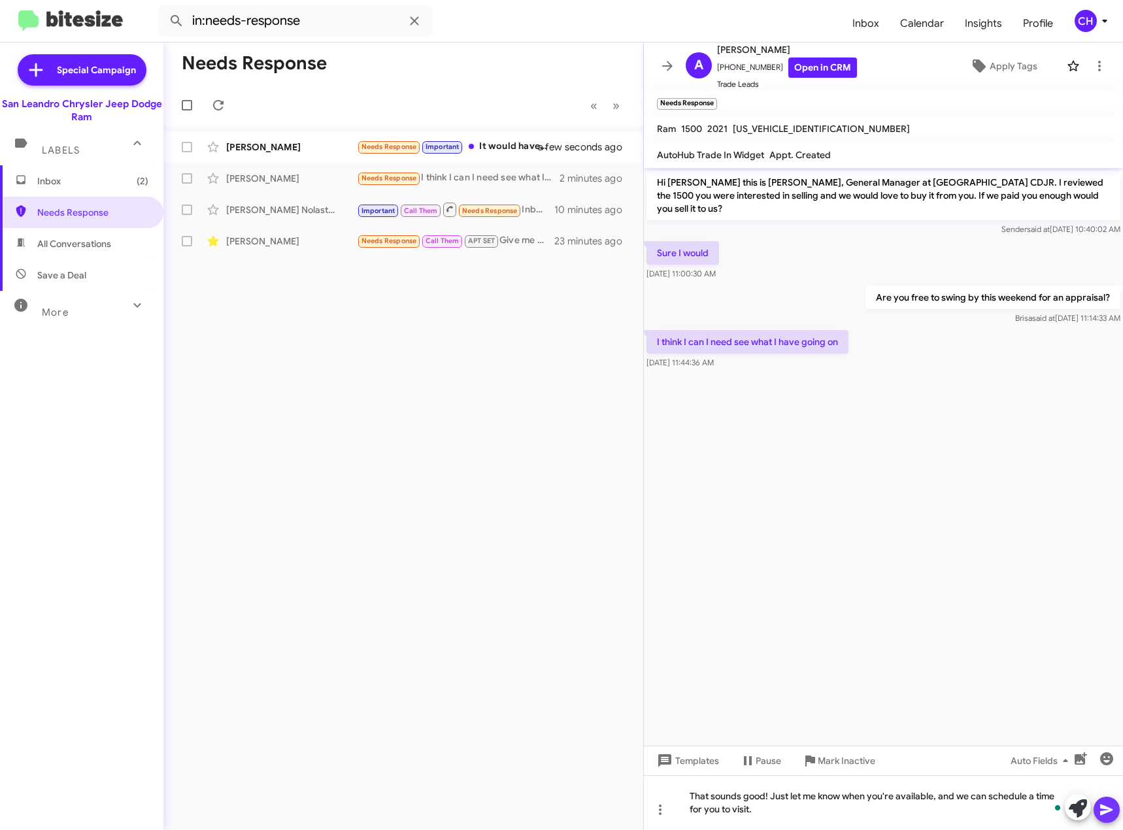
click at [1113, 813] on icon at bounding box center [1107, 810] width 16 height 16
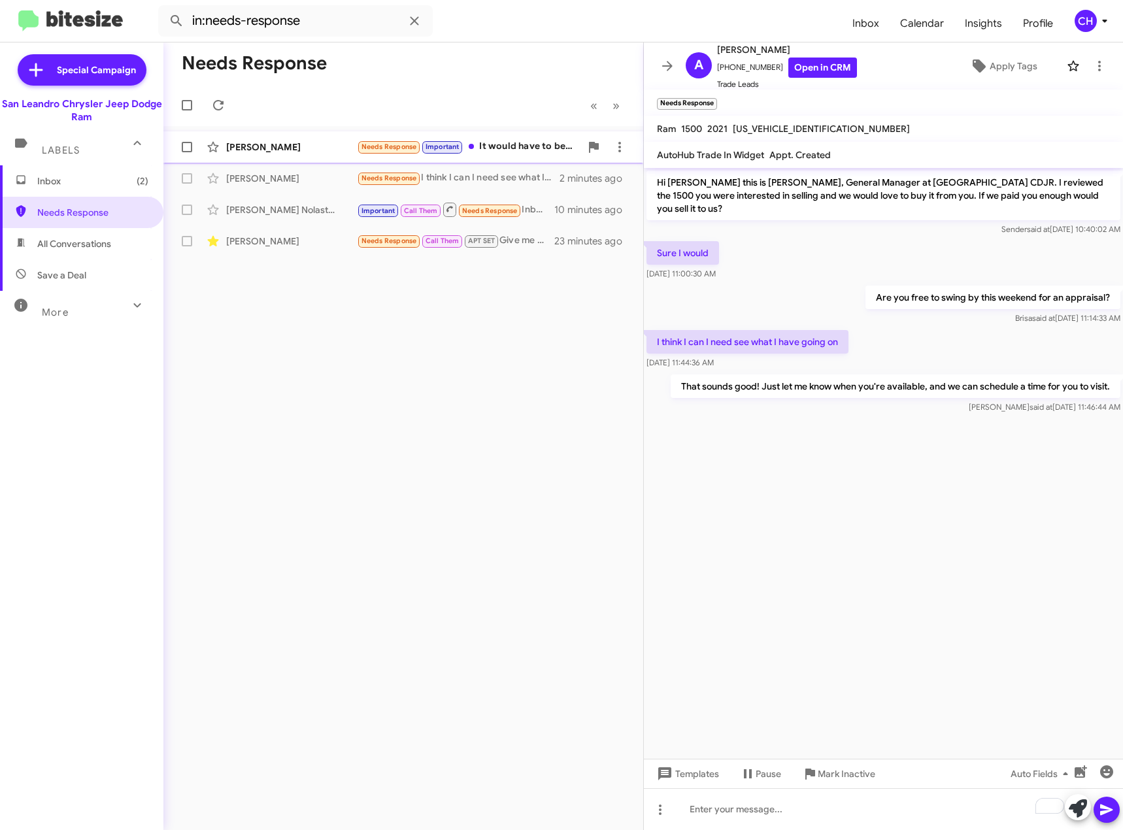
click at [284, 153] on div "Greg Ochoa" at bounding box center [291, 147] width 131 height 13
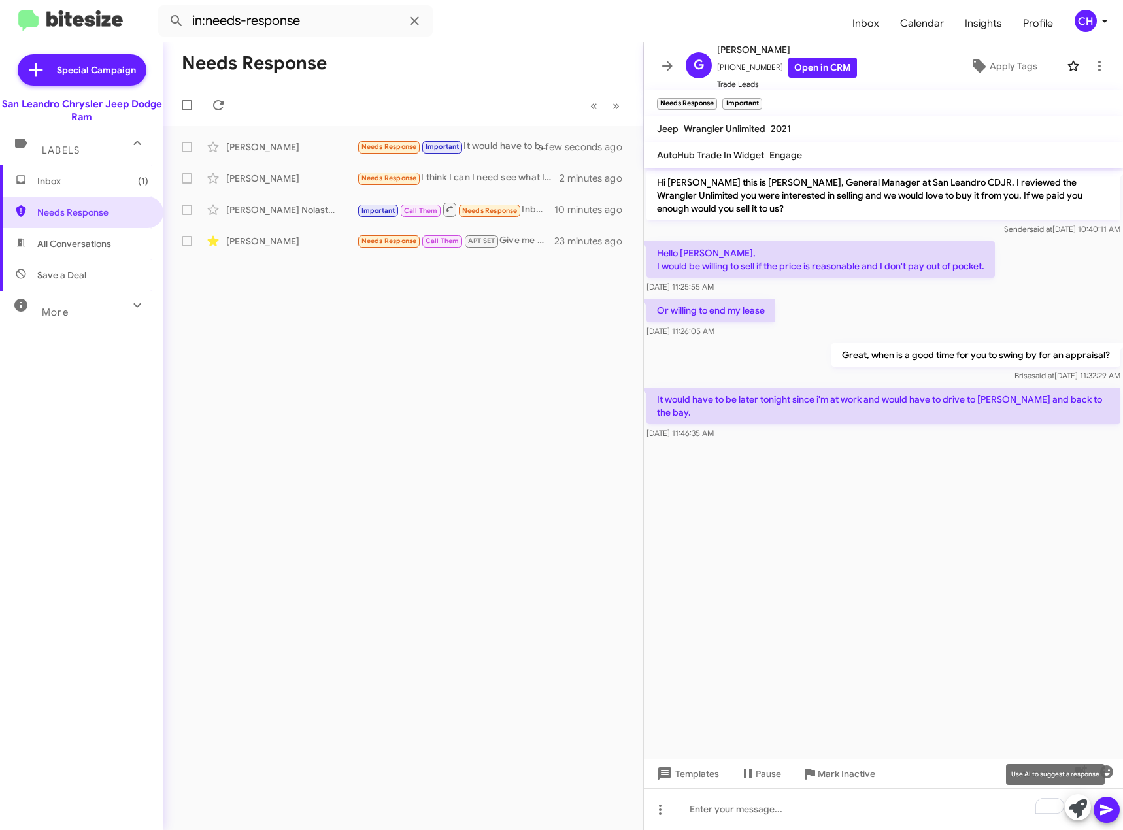
click at [1080, 804] on icon at bounding box center [1078, 808] width 18 height 18
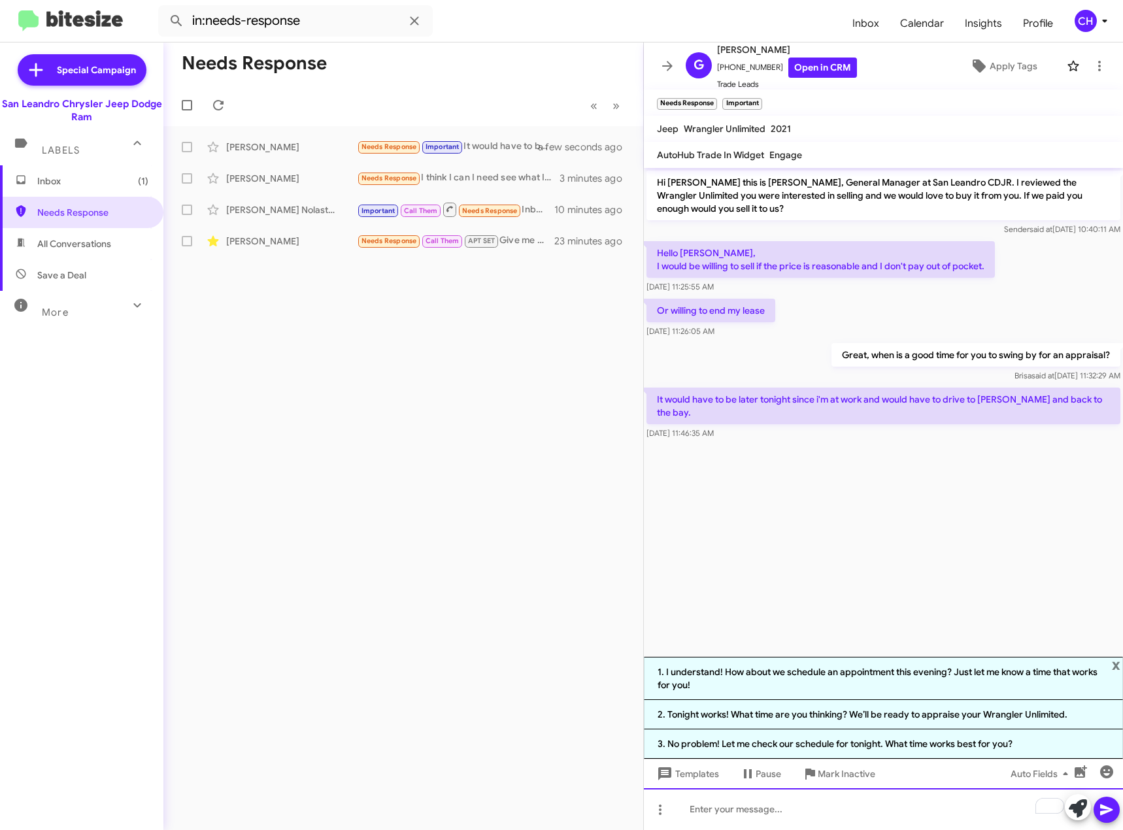
click at [797, 801] on div "To enrich screen reader interactions, please activate Accessibility in Grammarl…" at bounding box center [883, 809] width 479 height 42
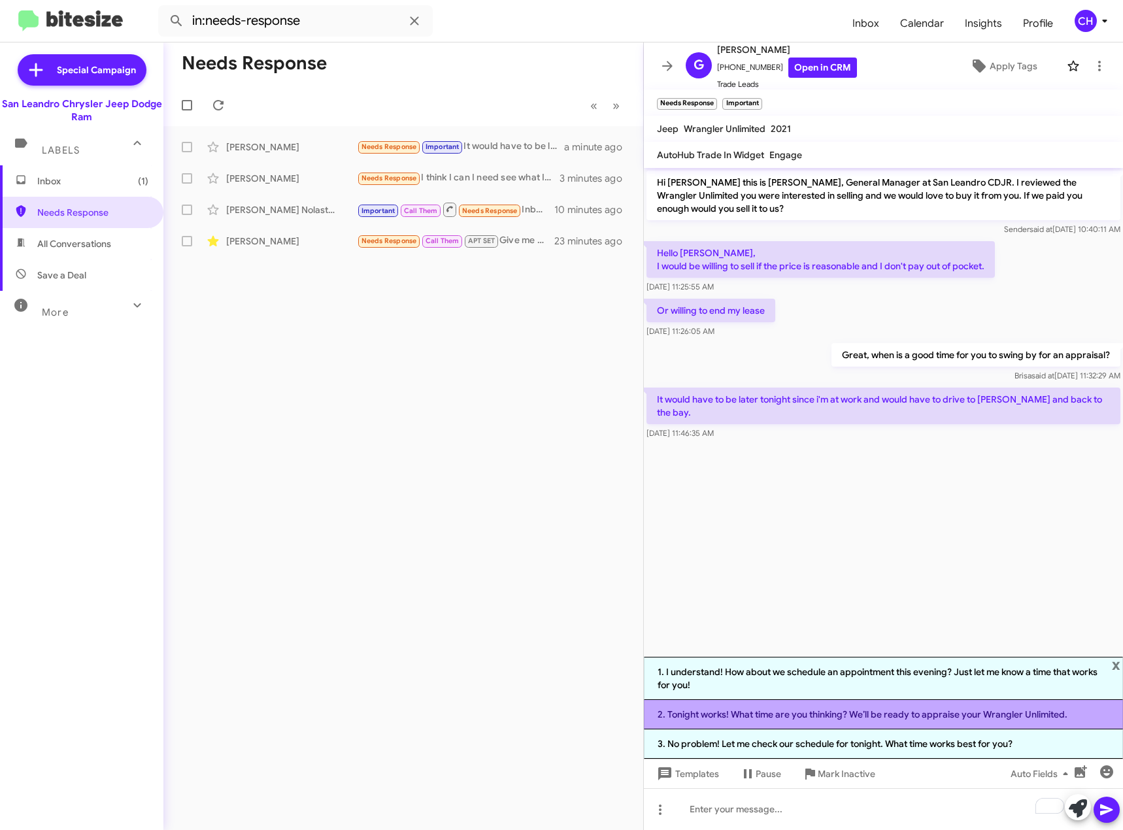
click at [762, 720] on li "2. Tonight works! What time are you thinking? We’ll be ready to appraise your W…" at bounding box center [883, 714] width 479 height 29
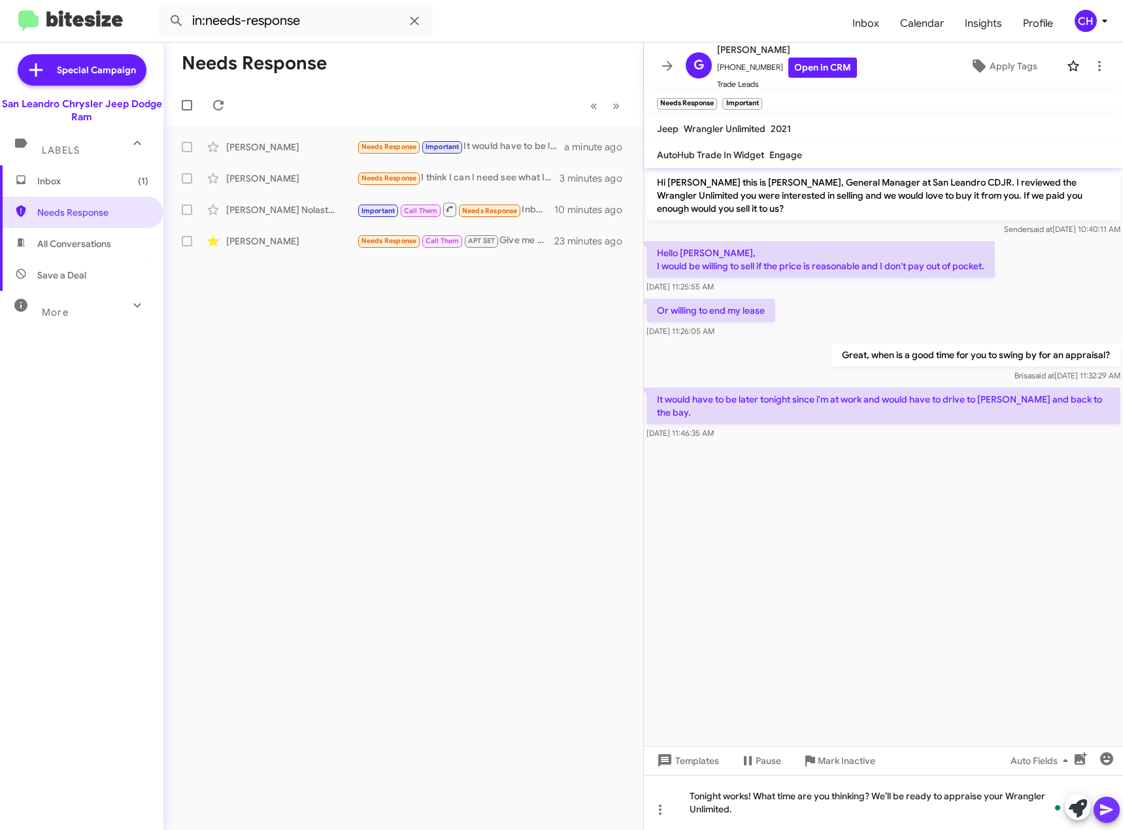
click at [1107, 812] on icon at bounding box center [1106, 810] width 12 height 11
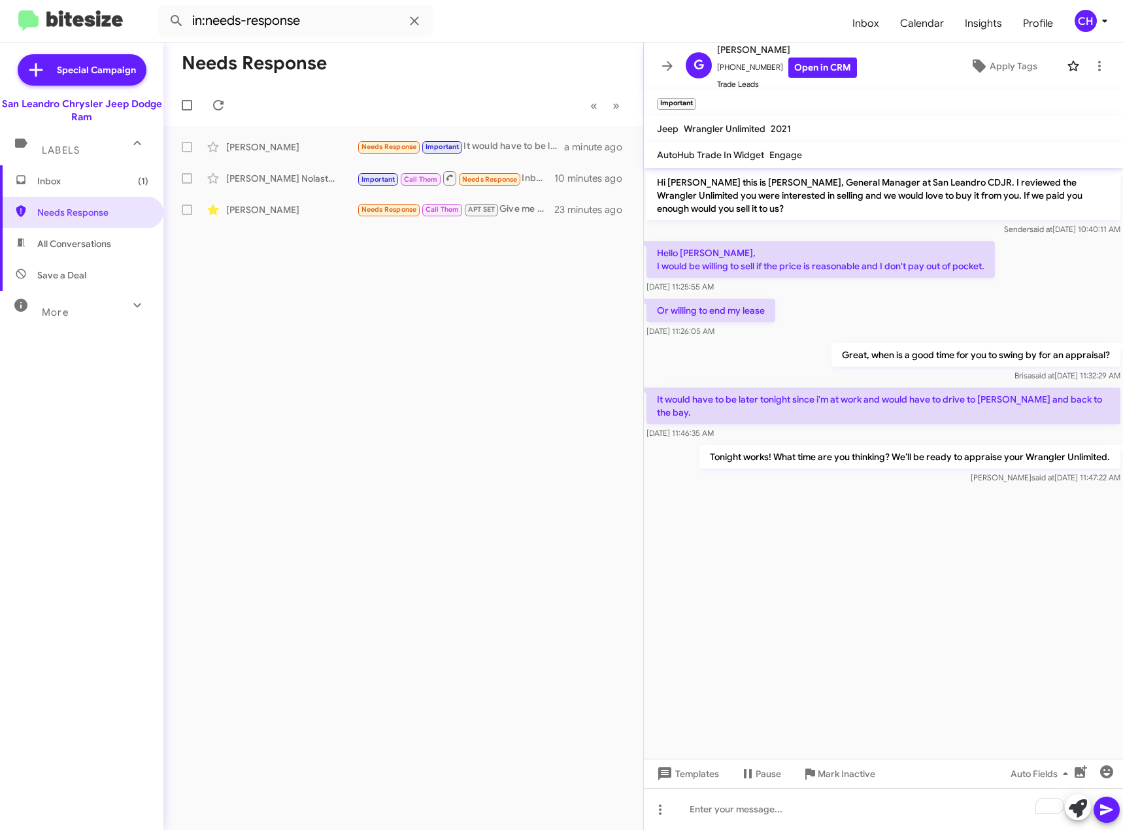
click at [95, 186] on span "Inbox (1)" at bounding box center [92, 181] width 111 height 13
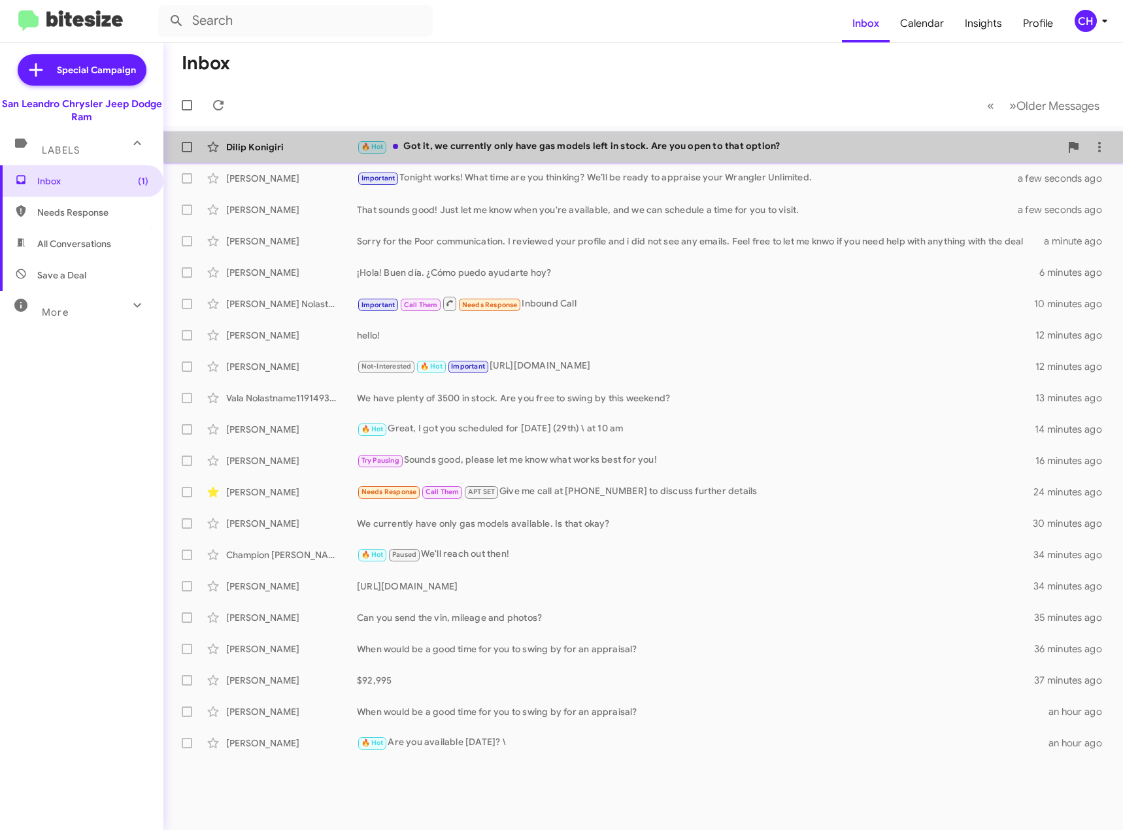
click at [529, 154] on div "🔥 Hot Got it, we currently only have gas models left in stock. Are you open to …" at bounding box center [708, 146] width 703 height 15
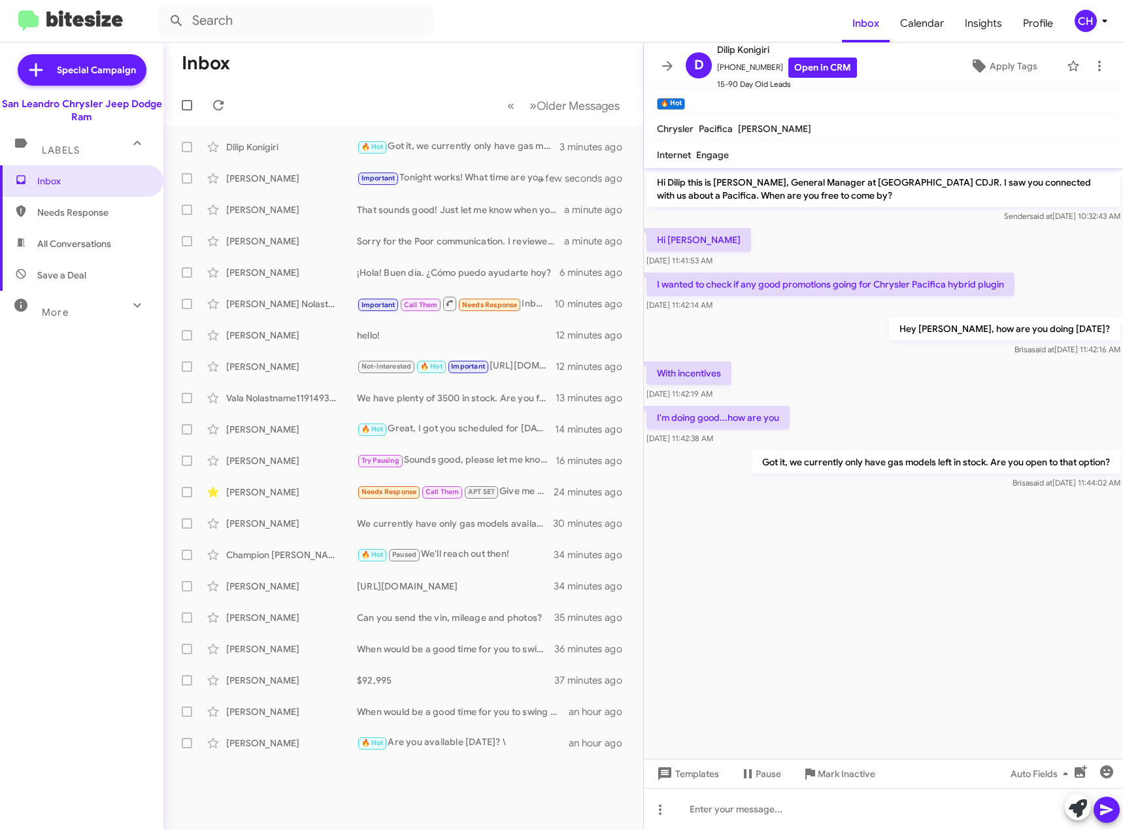
click at [80, 10] on img at bounding box center [70, 21] width 105 height 22
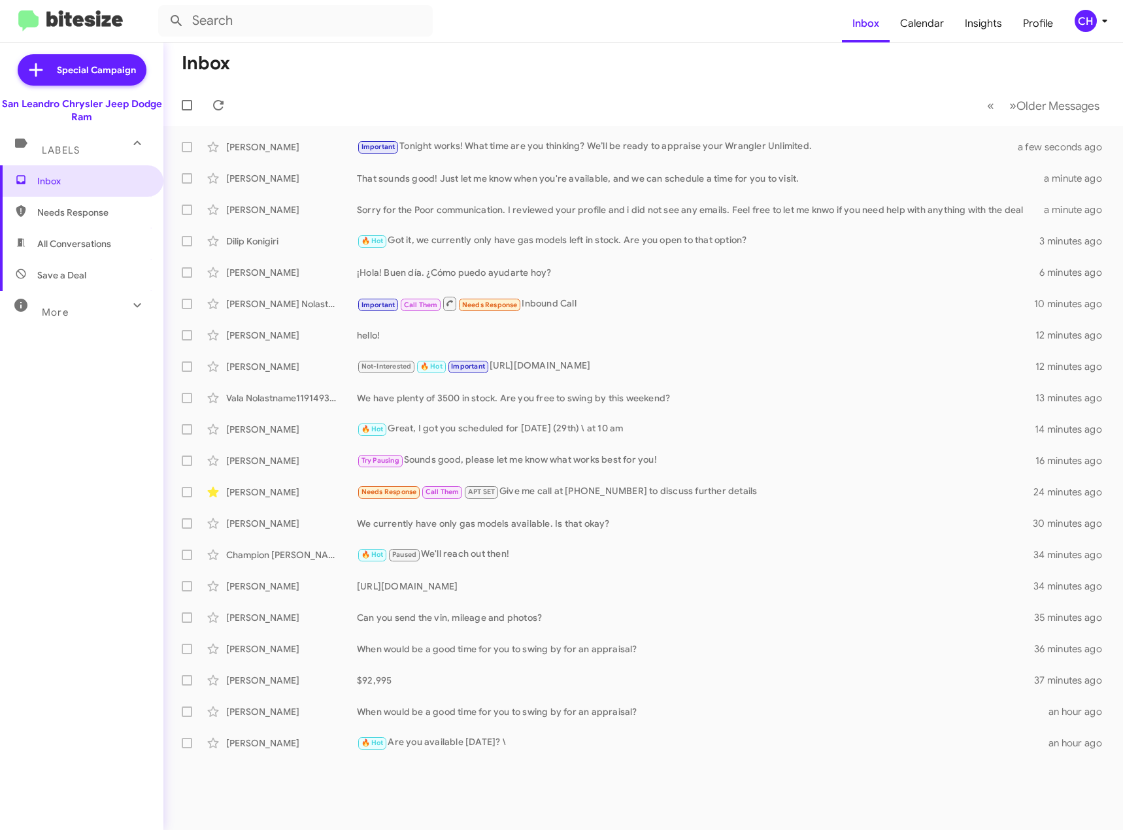
click at [50, 14] on img at bounding box center [70, 21] width 105 height 22
click at [932, 33] on span "Calendar" at bounding box center [922, 24] width 65 height 38
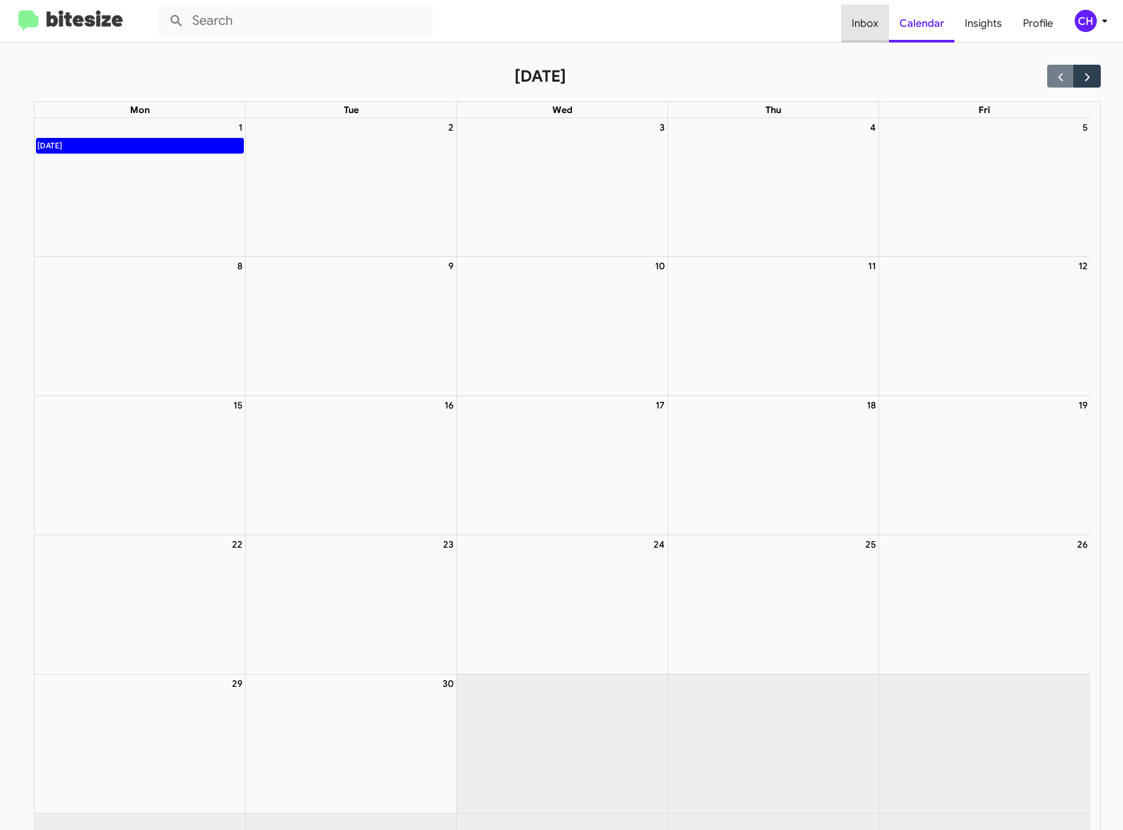
click at [879, 17] on span "Inbox" at bounding box center [865, 24] width 48 height 38
